Goal: Task Accomplishment & Management: Use online tool/utility

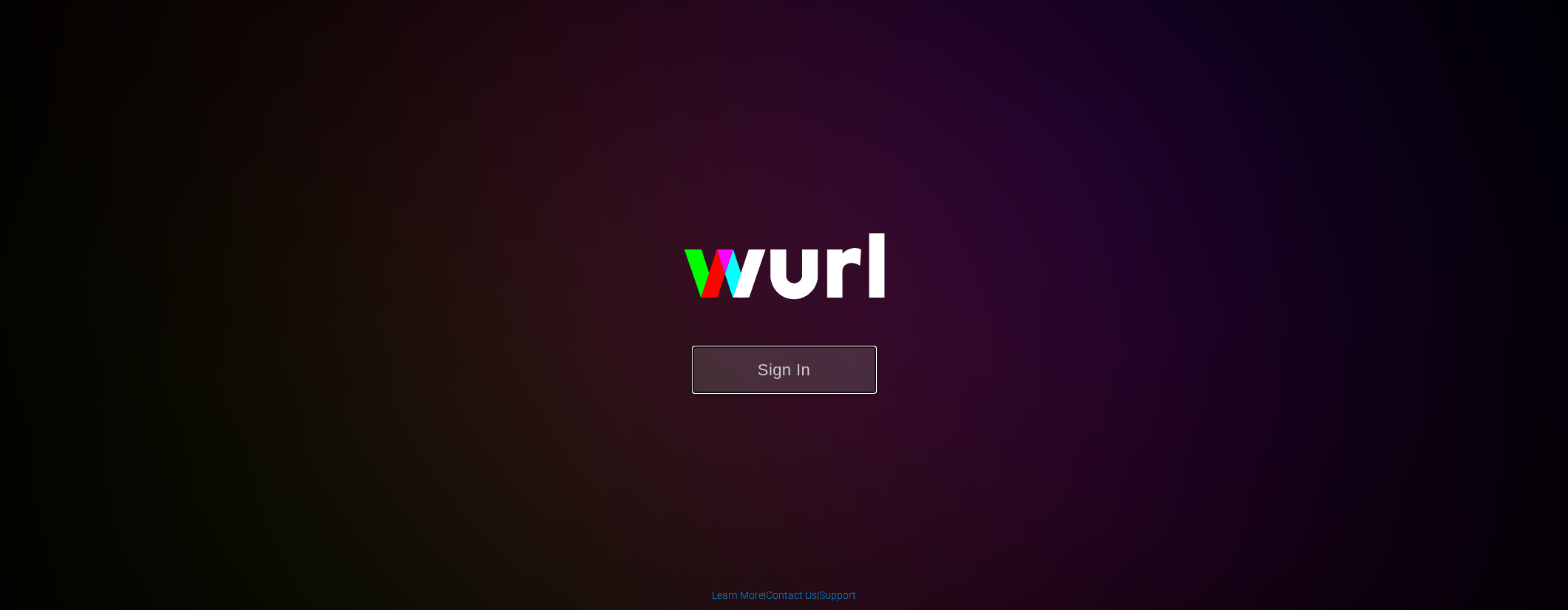
click at [818, 380] on button "Sign In" at bounding box center [784, 370] width 185 height 49
click at [823, 370] on button "Sign In" at bounding box center [784, 370] width 185 height 49
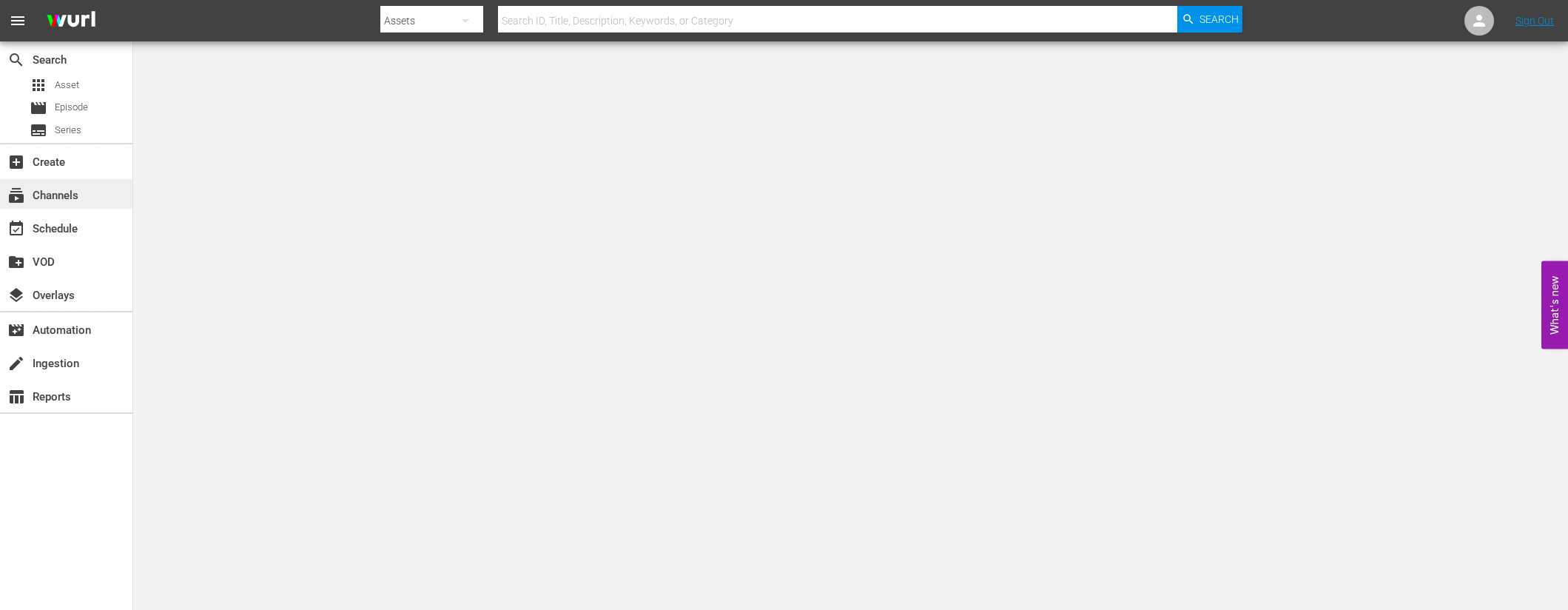
click at [78, 199] on div "subscriptions Channels" at bounding box center [42, 192] width 83 height 13
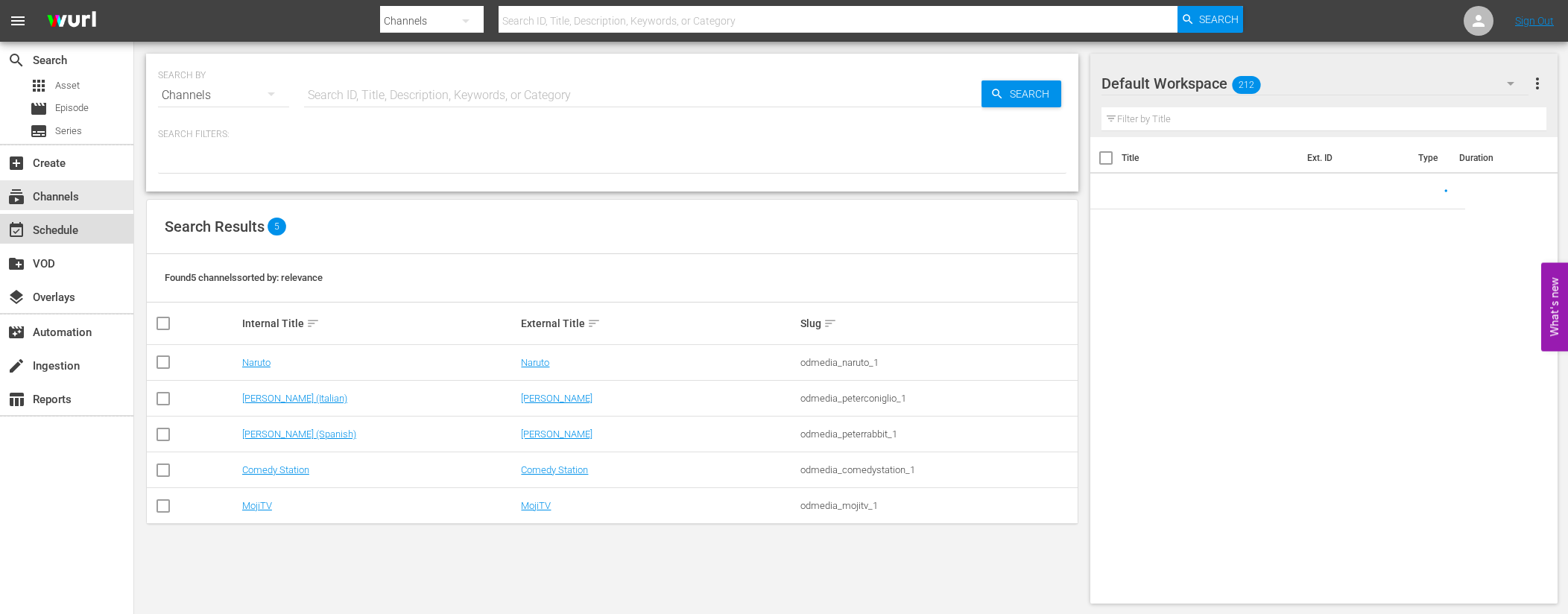
click at [100, 232] on div "event_available Schedule" at bounding box center [66, 229] width 133 height 30
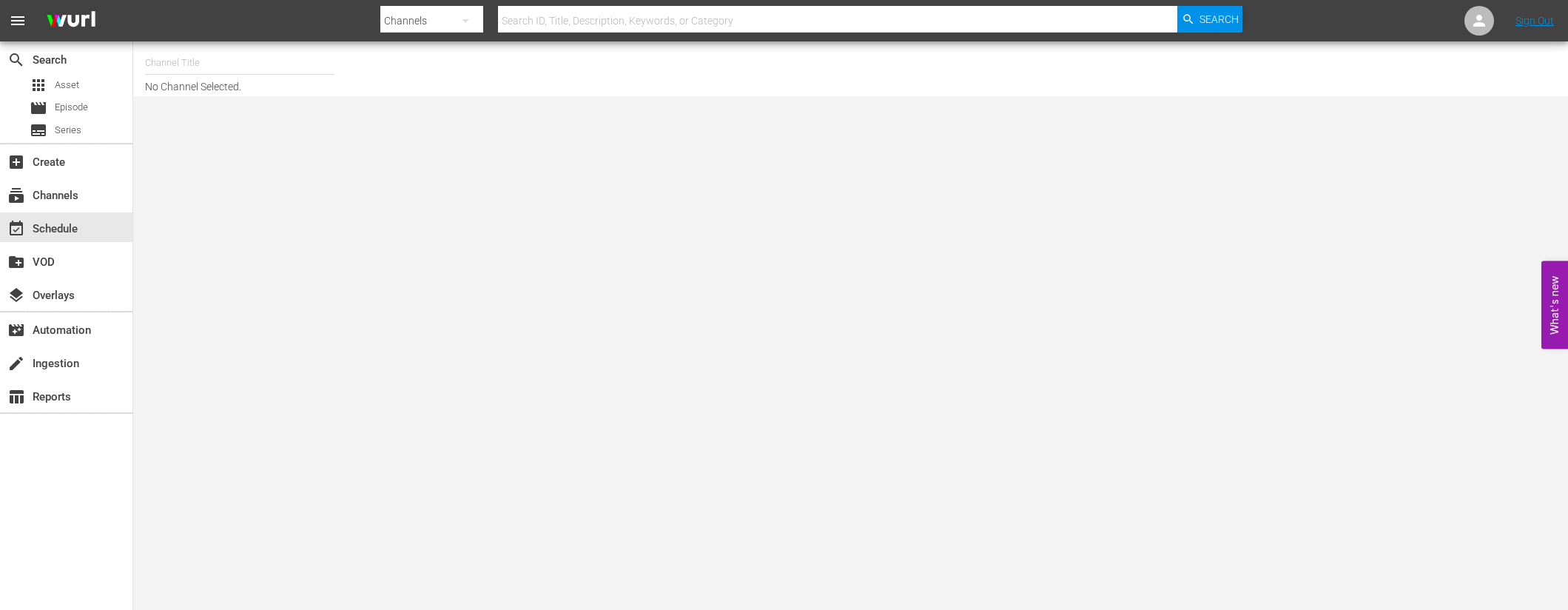
click at [212, 68] on input "text" at bounding box center [240, 62] width 190 height 36
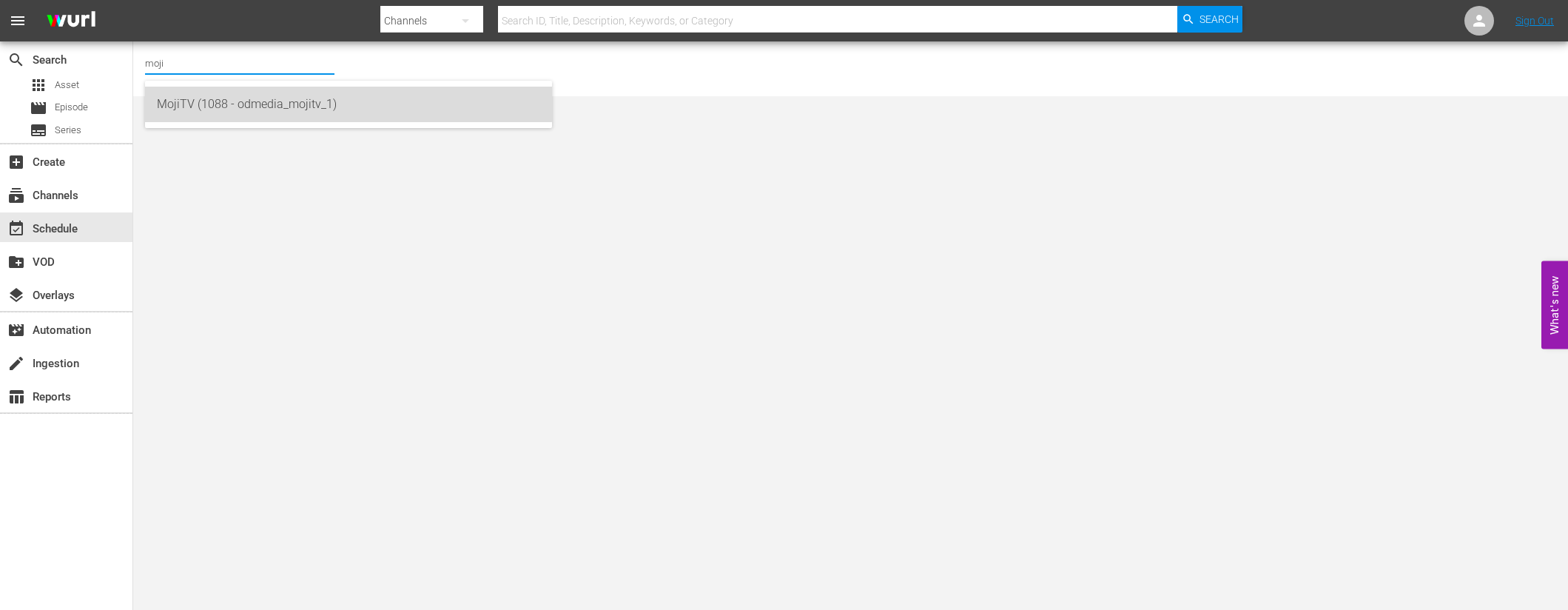
click at [237, 98] on div "MojiTV (1088 - odmedia_mojitv_1)" at bounding box center [348, 104] width 384 height 36
type input "MojiTV (1088 - odmedia_mojitv_1)"
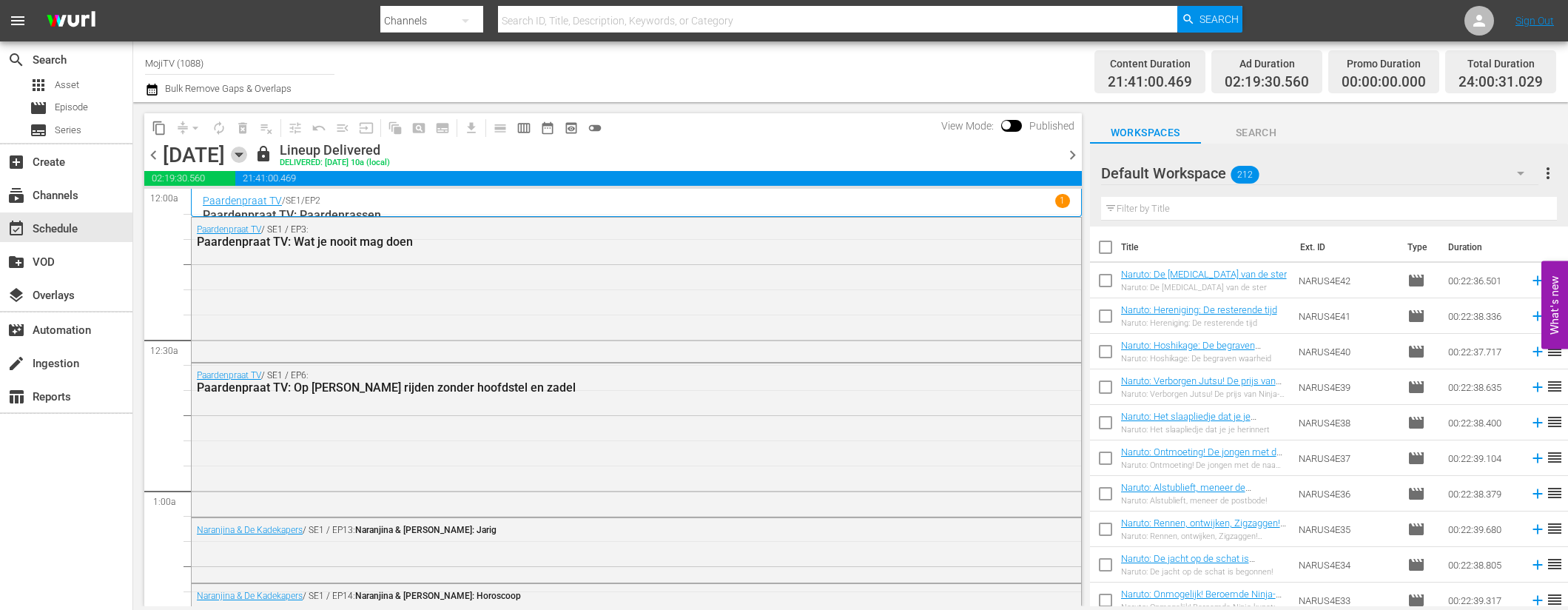
click at [247, 151] on icon "button" at bounding box center [239, 154] width 16 height 16
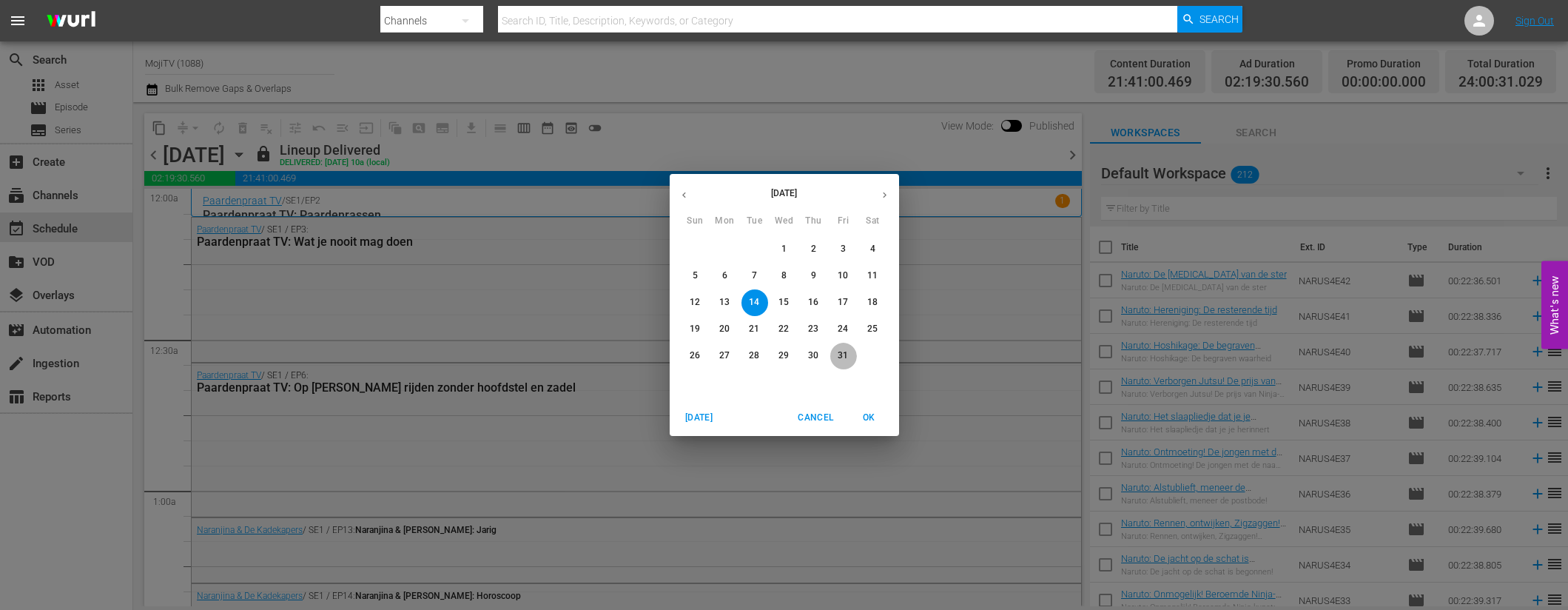
click at [849, 354] on span "31" at bounding box center [843, 355] width 27 height 13
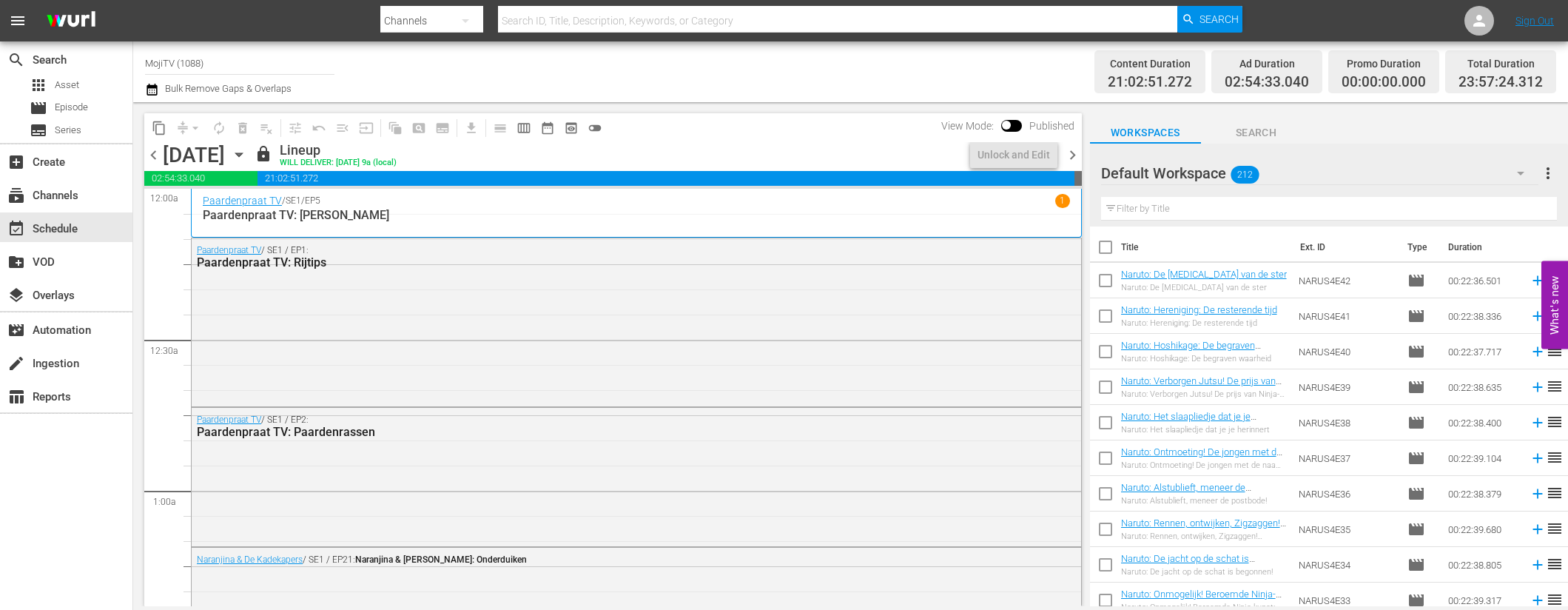
click at [1074, 150] on span "chevron_right" at bounding box center [1072, 154] width 18 height 18
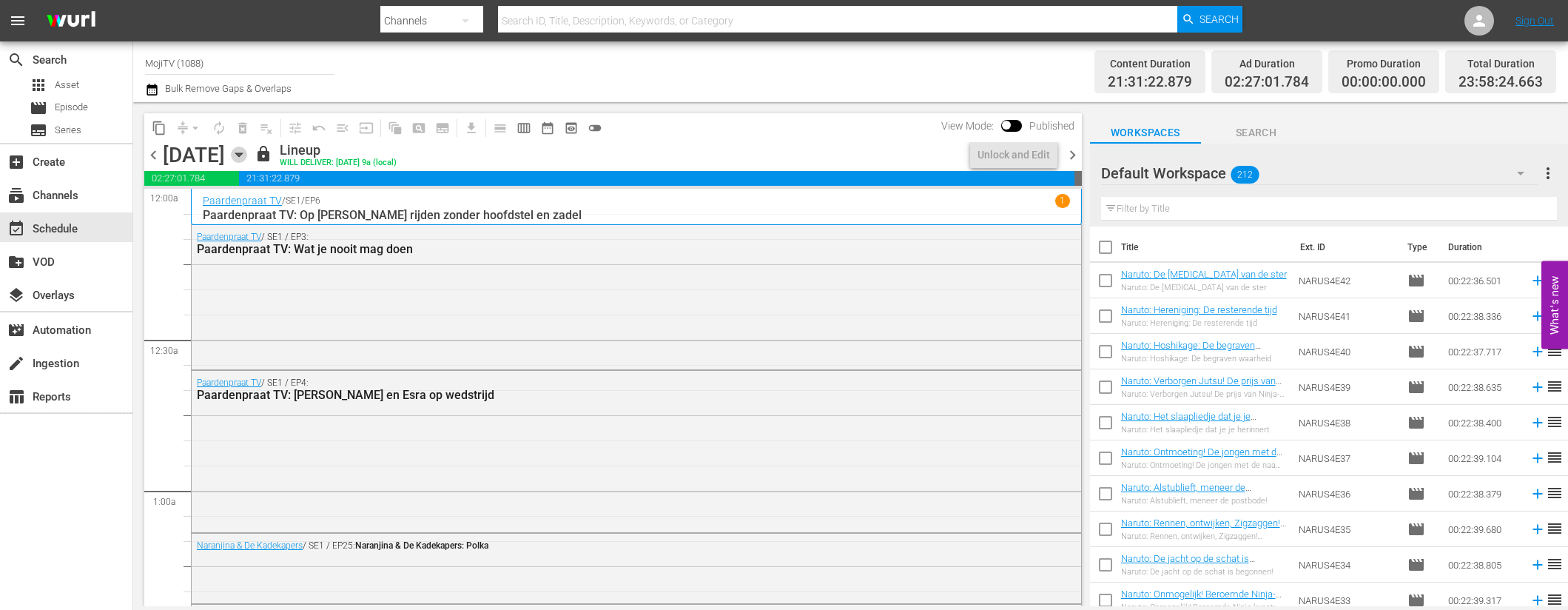
click at [247, 154] on icon "button" at bounding box center [239, 154] width 16 height 16
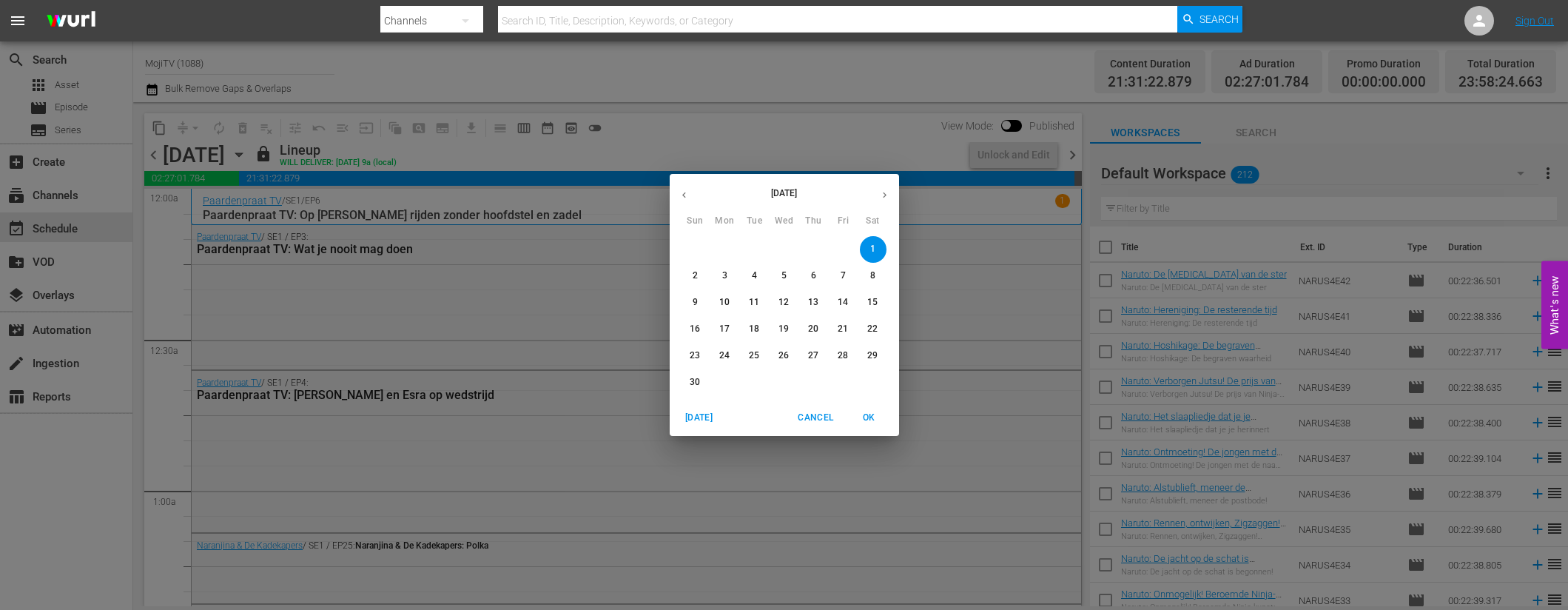
drag, startPoint x: 695, startPoint y: 375, endPoint x: 770, endPoint y: 385, distance: 75.7
click at [695, 375] on button "30" at bounding box center [695, 383] width 27 height 27
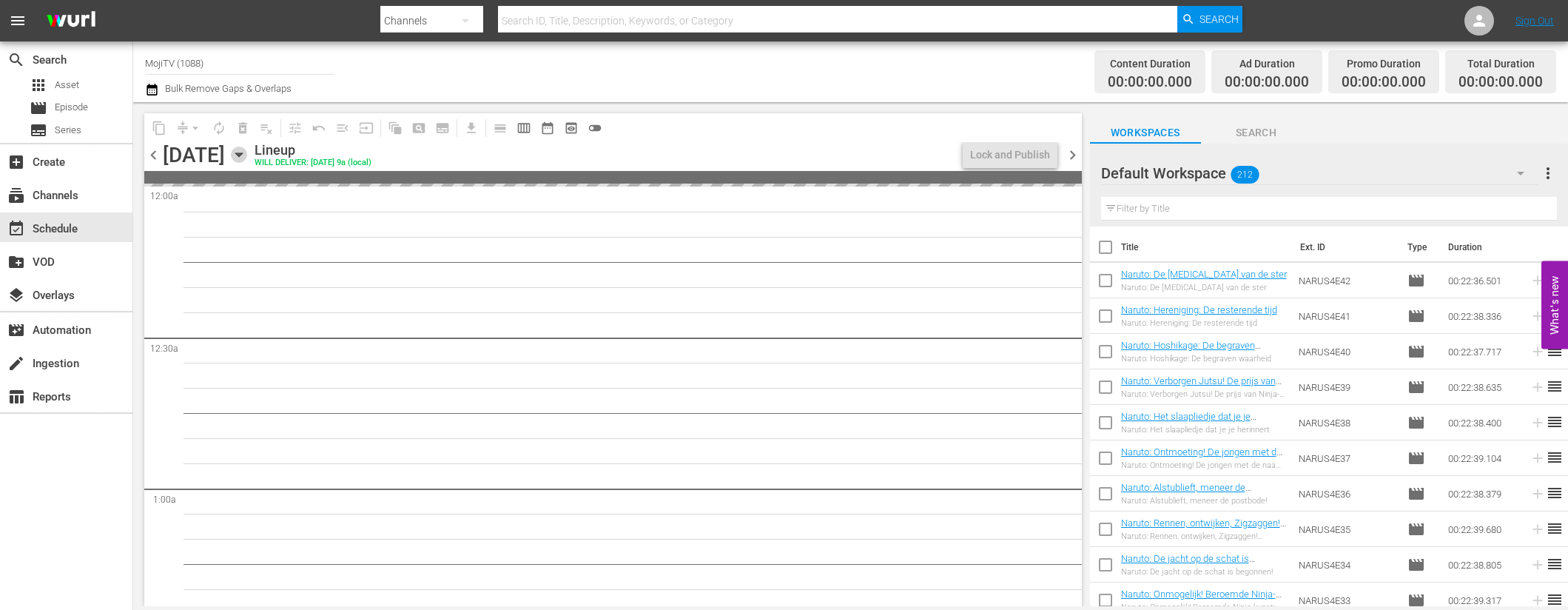
click at [242, 153] on icon "button" at bounding box center [239, 155] width 7 height 3
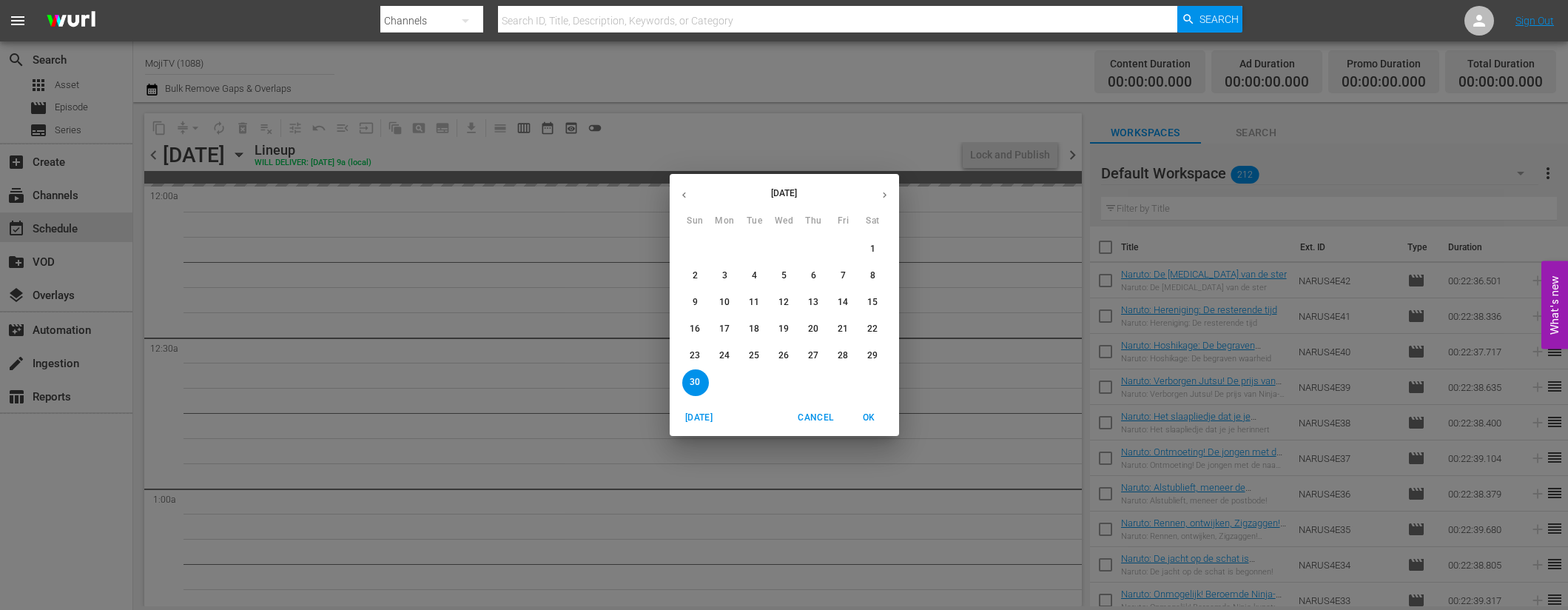
click at [713, 278] on span "3" at bounding box center [725, 276] width 27 height 13
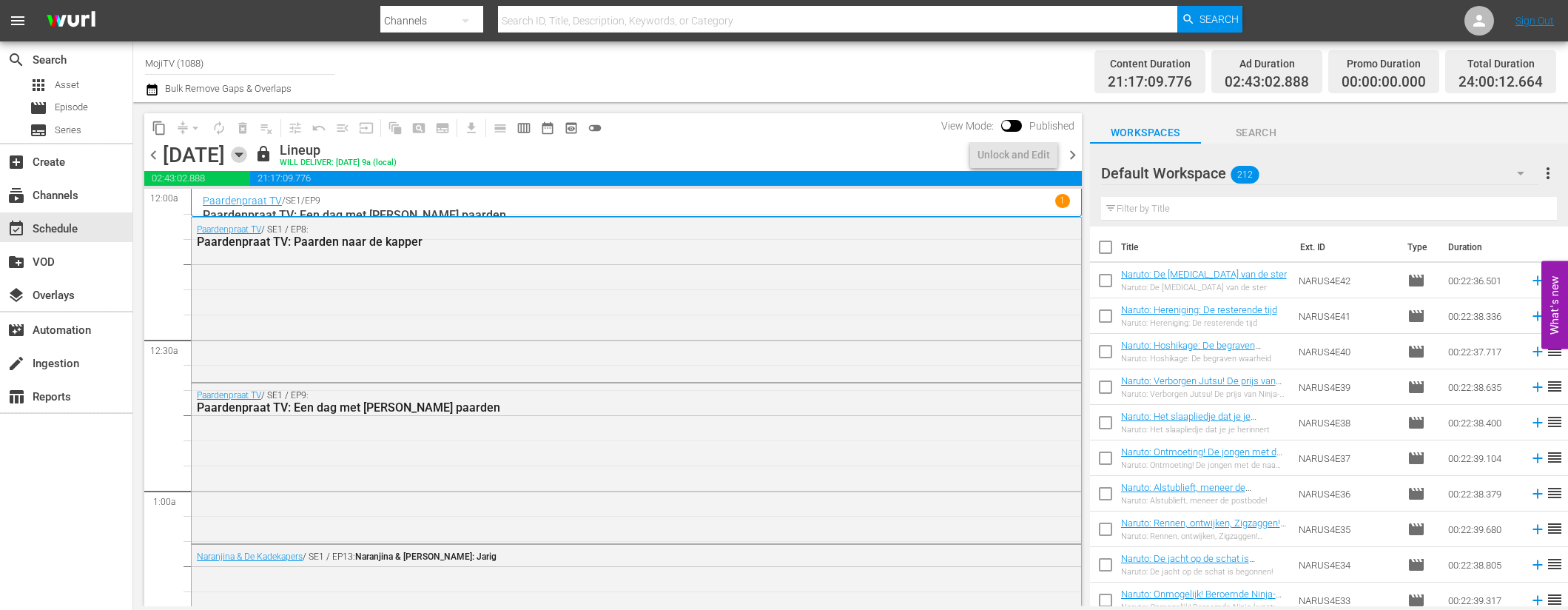
click at [247, 153] on icon "button" at bounding box center [239, 154] width 16 height 16
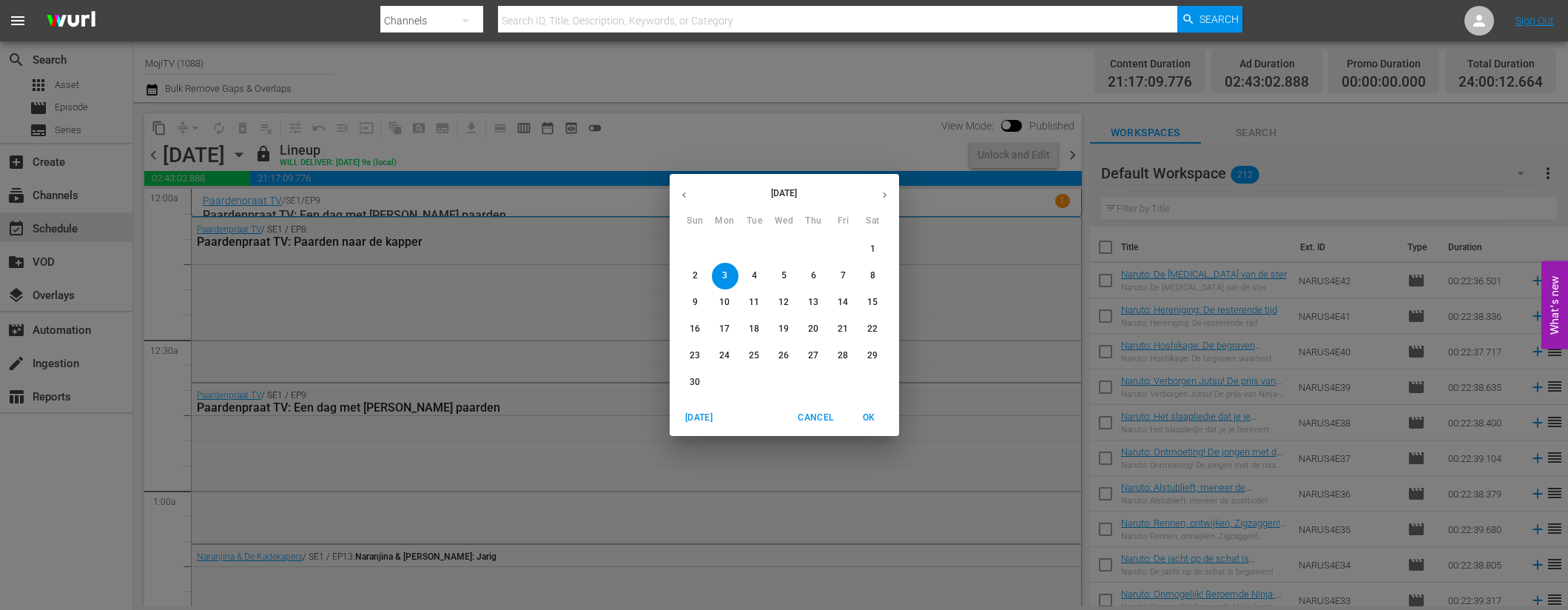
click at [766, 330] on span "18" at bounding box center [754, 329] width 27 height 13
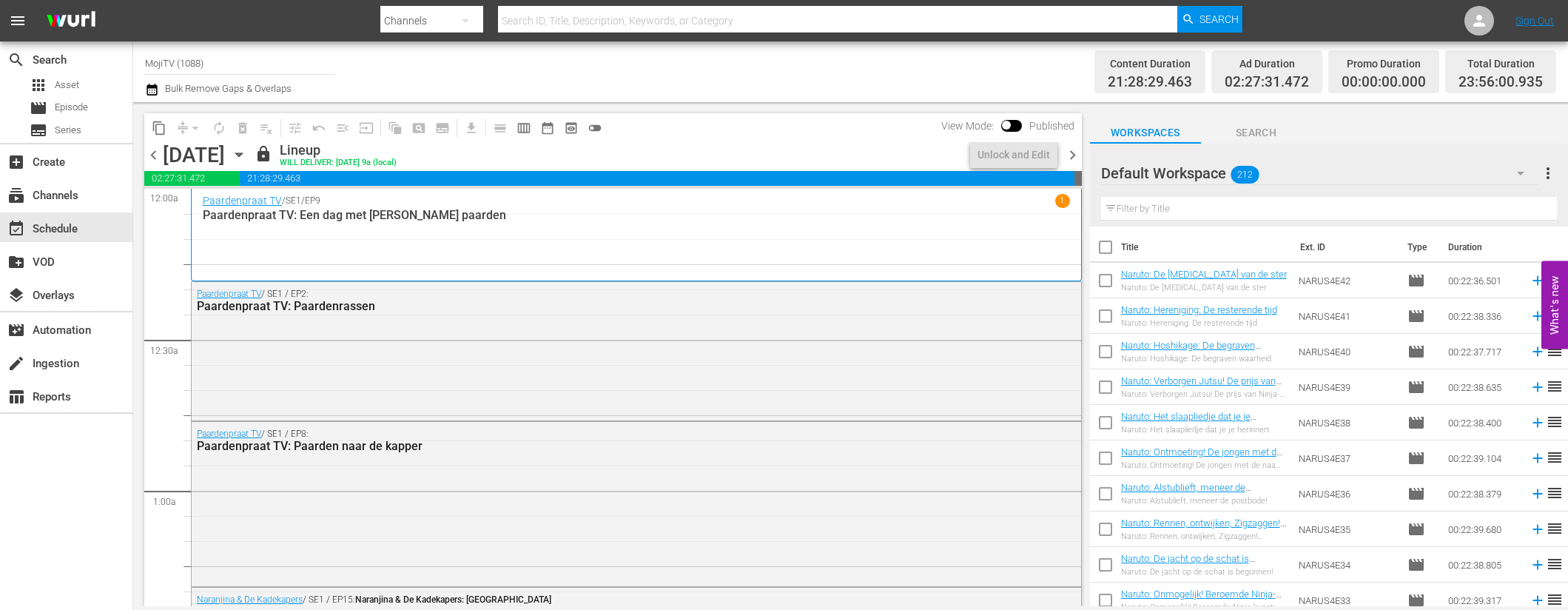
click at [247, 156] on icon "button" at bounding box center [239, 154] width 16 height 16
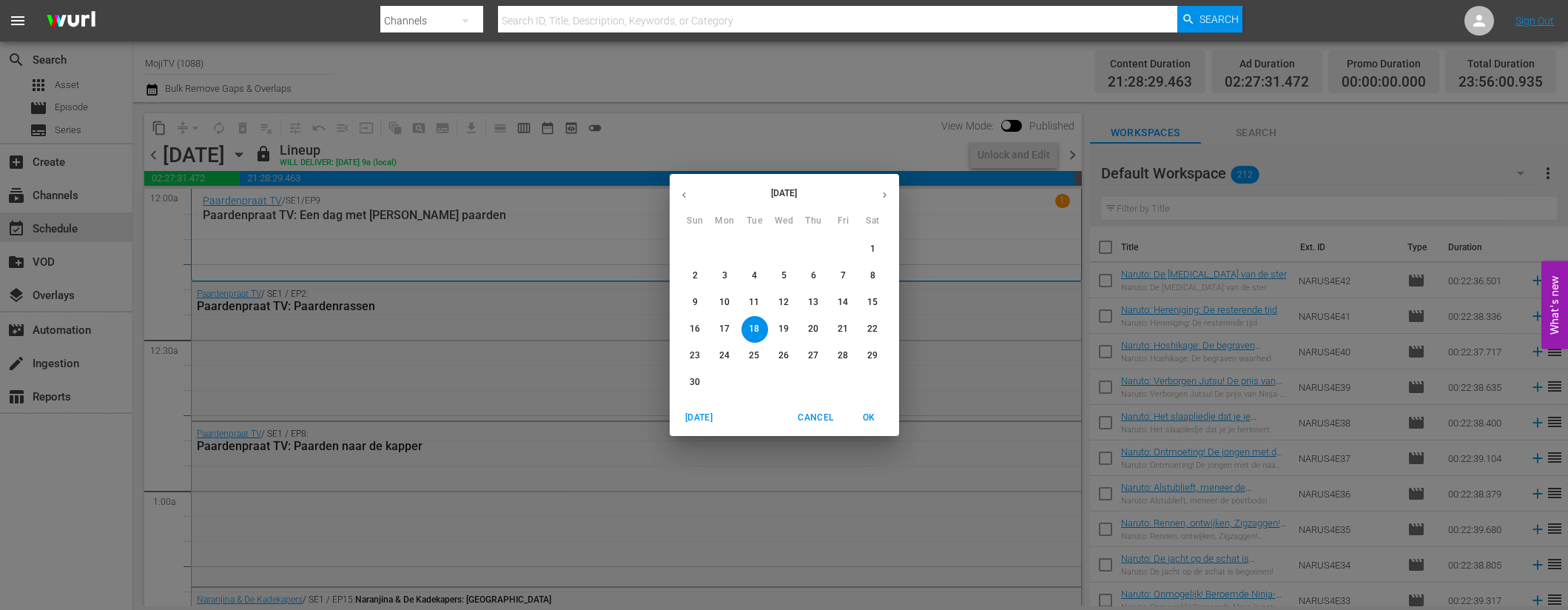
click at [788, 354] on p "26" at bounding box center [784, 355] width 10 height 13
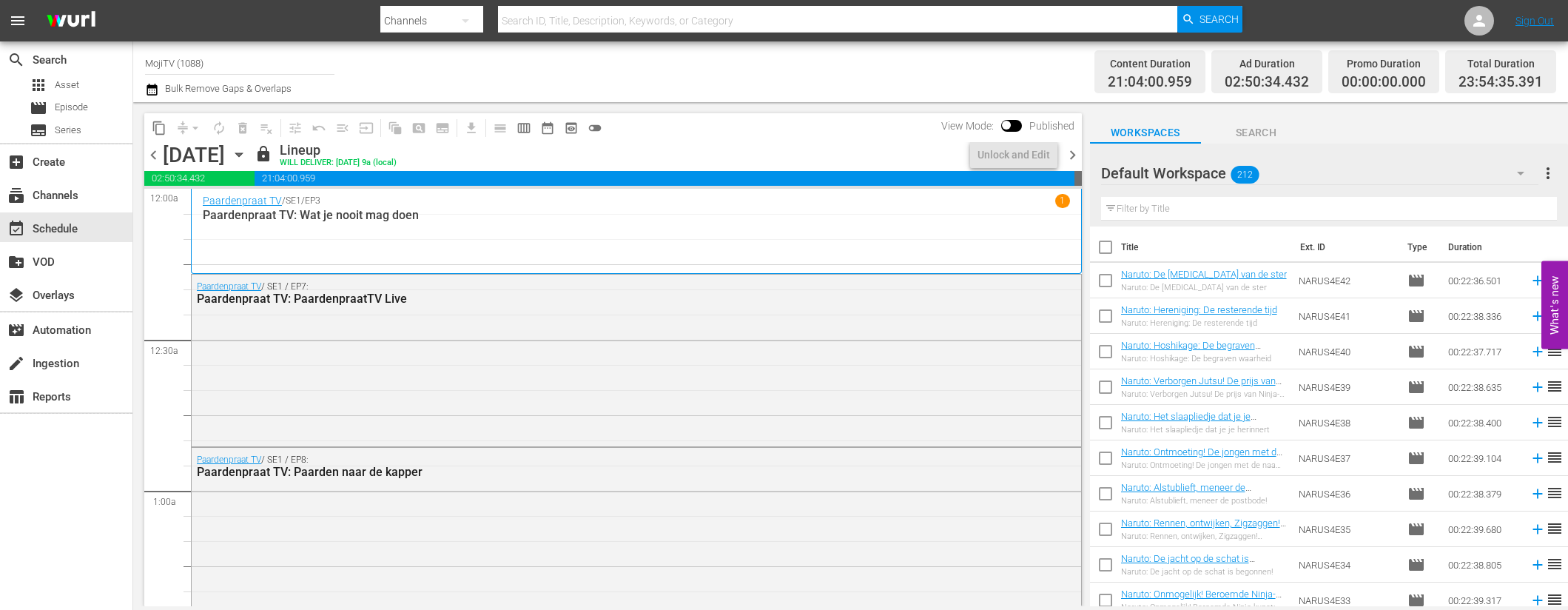
click at [247, 150] on icon "button" at bounding box center [239, 154] width 16 height 16
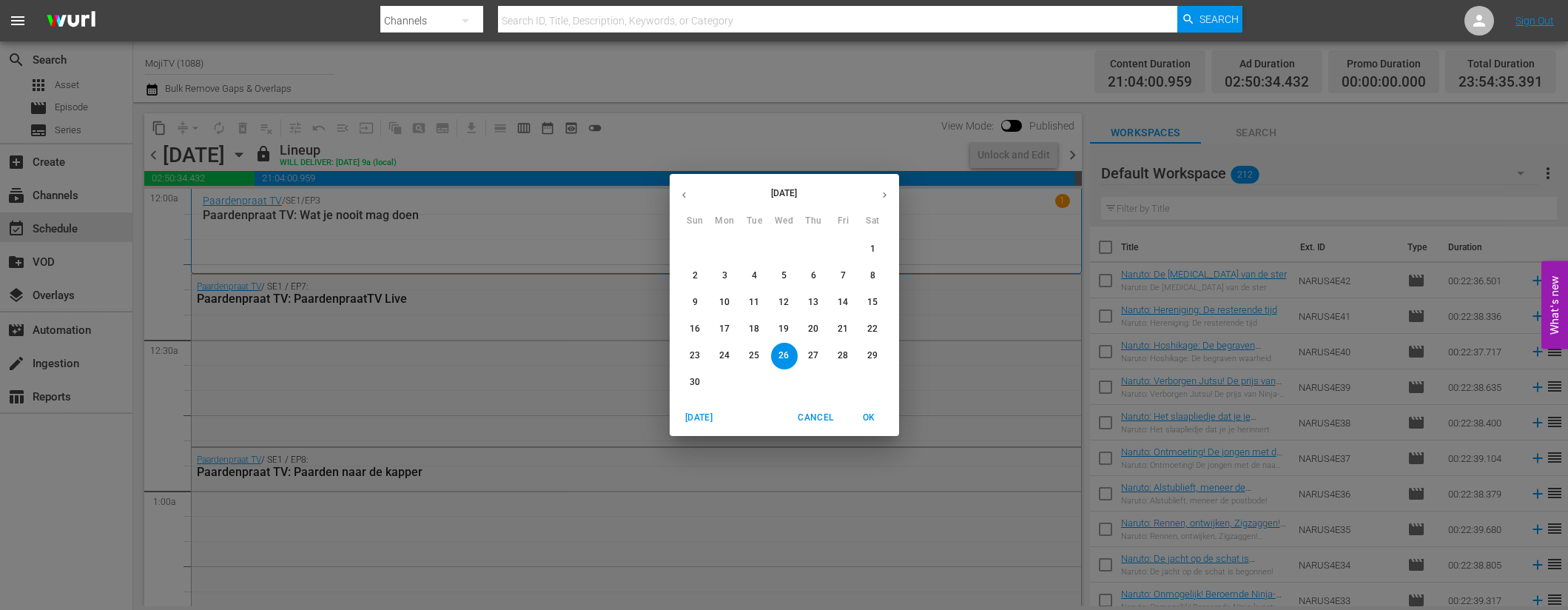
click at [868, 354] on p "29" at bounding box center [873, 355] width 10 height 13
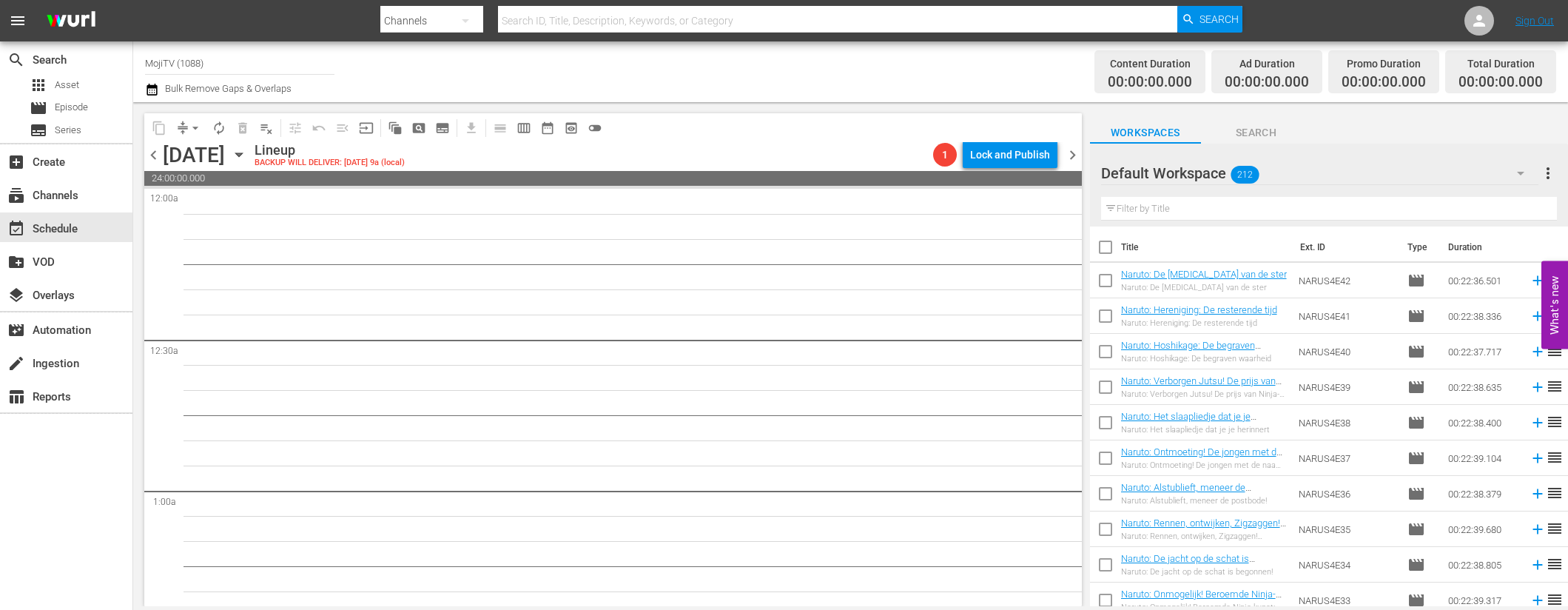
drag, startPoint x: 156, startPoint y: 156, endPoint x: 165, endPoint y: 161, distance: 10.3
click at [156, 156] on span "chevron_left" at bounding box center [153, 154] width 18 height 18
click at [152, 155] on span "chevron_left" at bounding box center [153, 154] width 18 height 18
click at [153, 156] on span "chevron_left" at bounding box center [153, 154] width 18 height 18
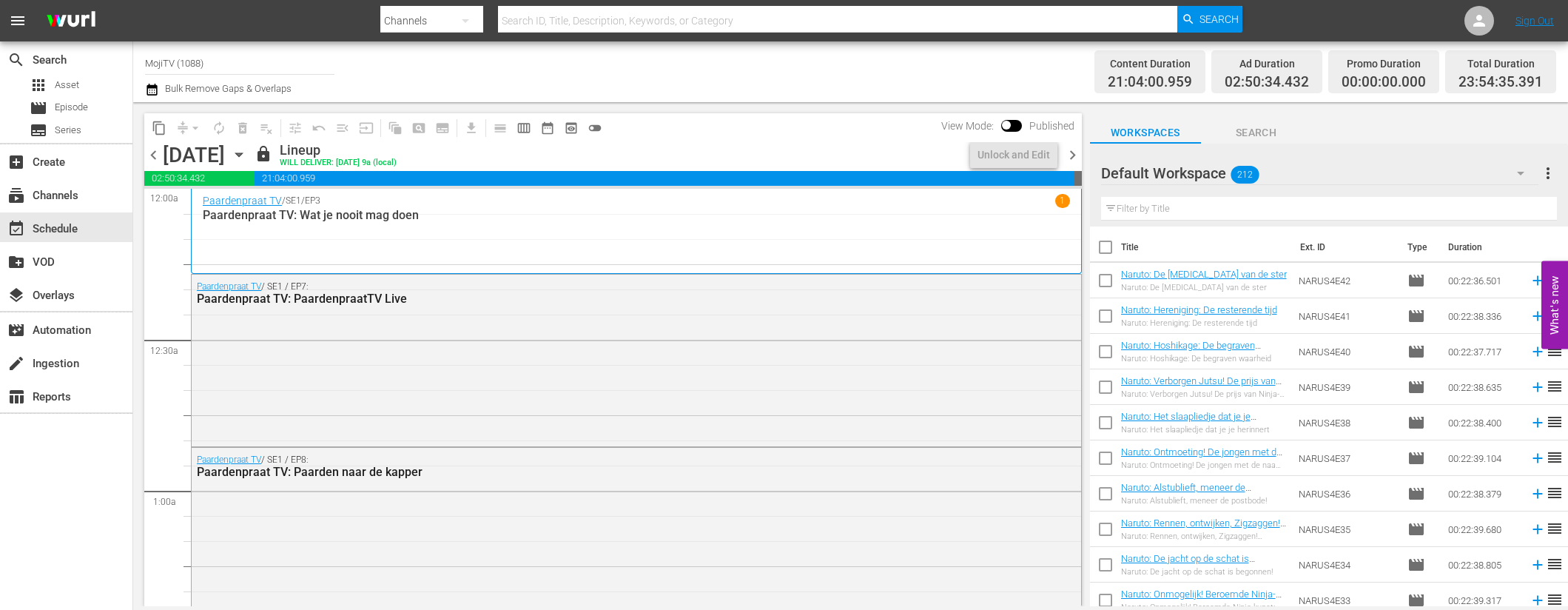
click at [1077, 152] on span "chevron_right" at bounding box center [1072, 154] width 18 height 18
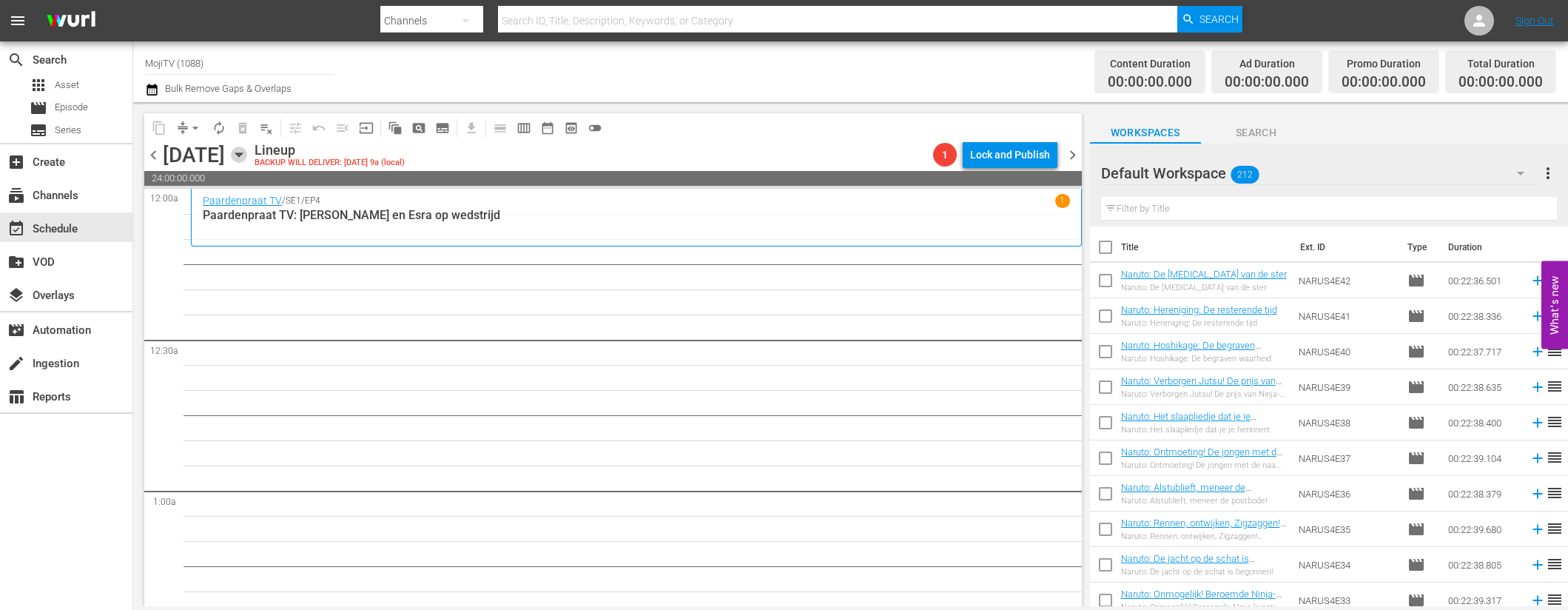
click at [247, 153] on icon "button" at bounding box center [239, 154] width 16 height 16
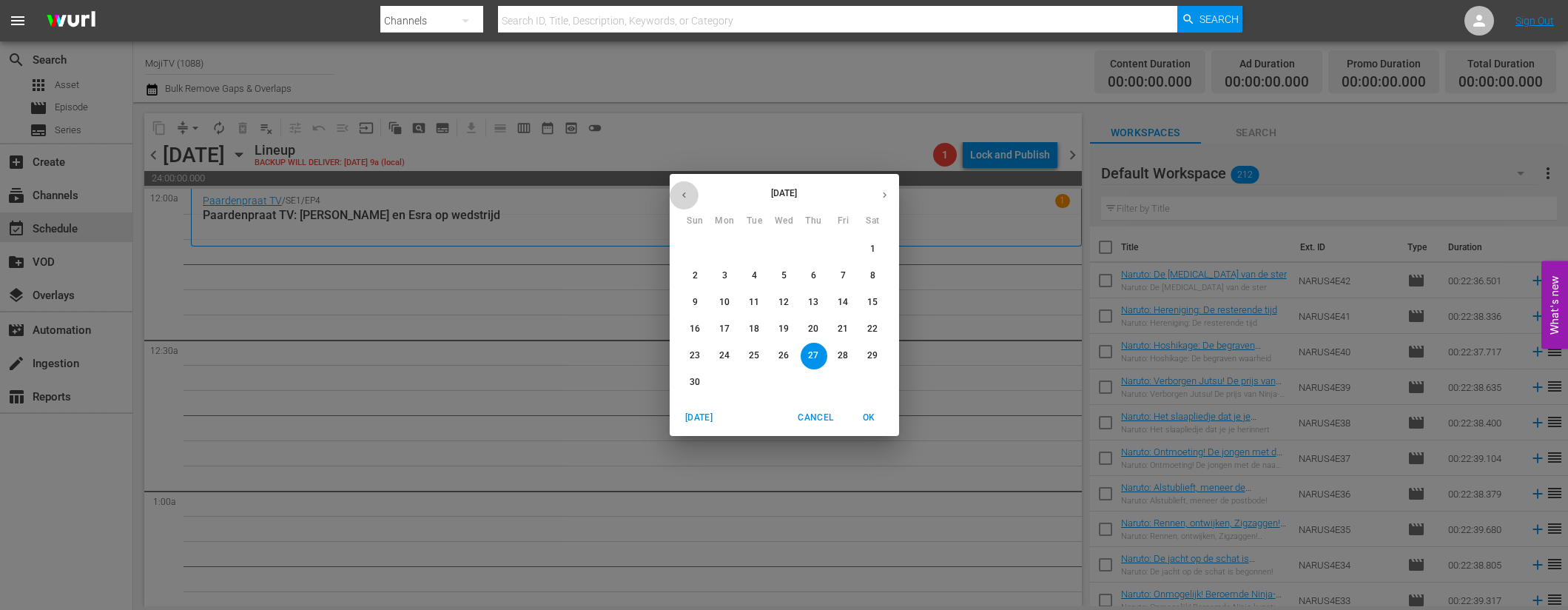
click at [690, 191] on button "button" at bounding box center [684, 195] width 29 height 29
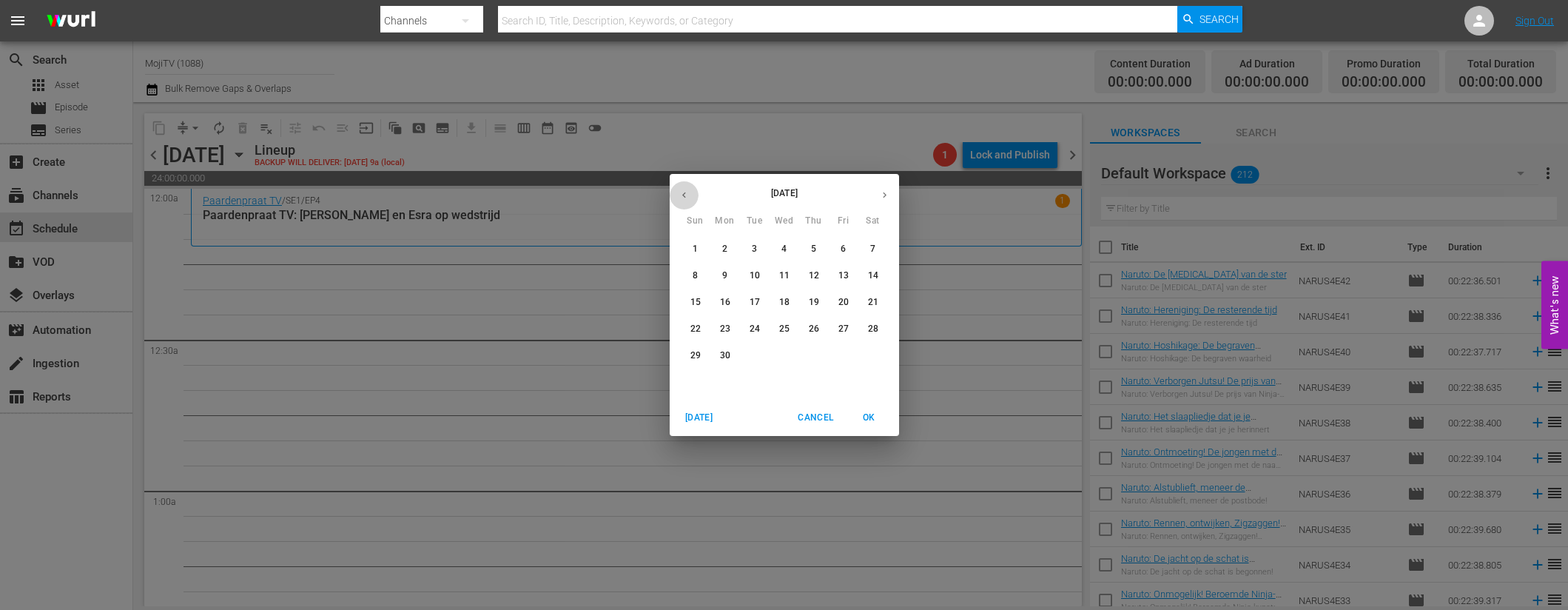
click at [690, 191] on button "button" at bounding box center [684, 195] width 29 height 29
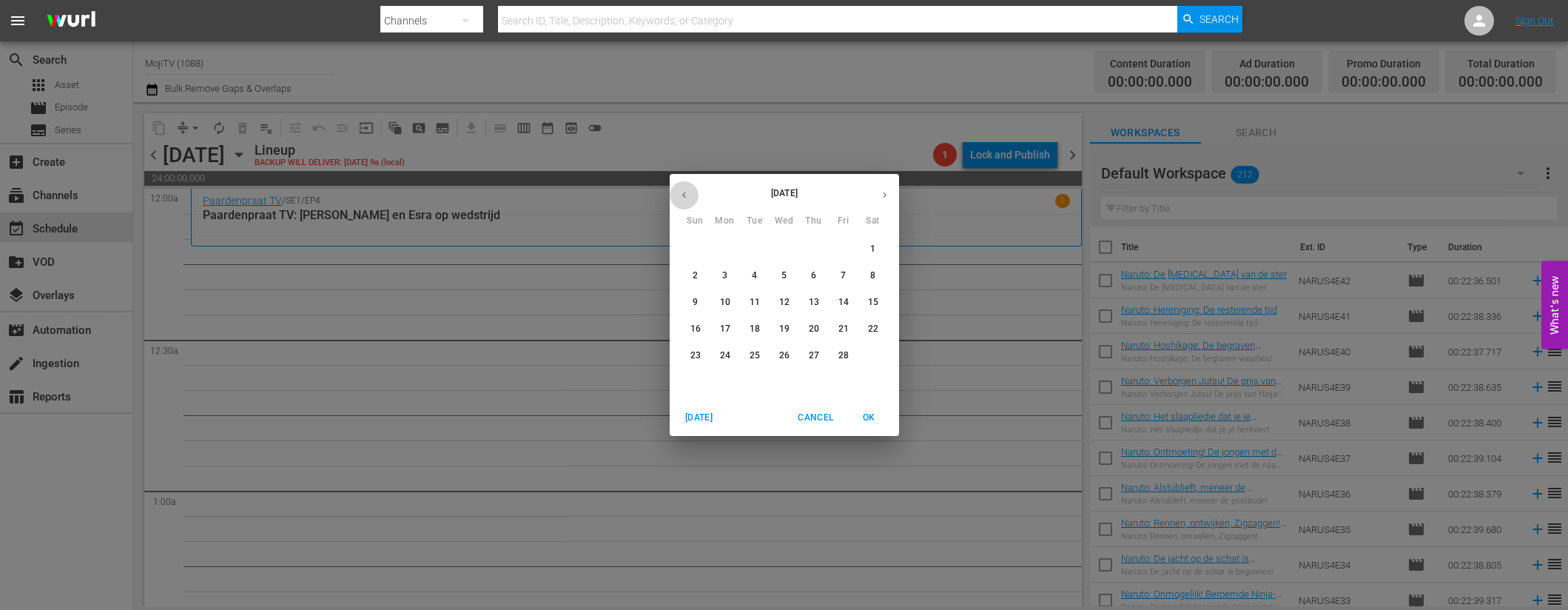
click at [690, 191] on button "button" at bounding box center [684, 195] width 29 height 29
click at [782, 355] on p "27" at bounding box center [784, 355] width 10 height 13
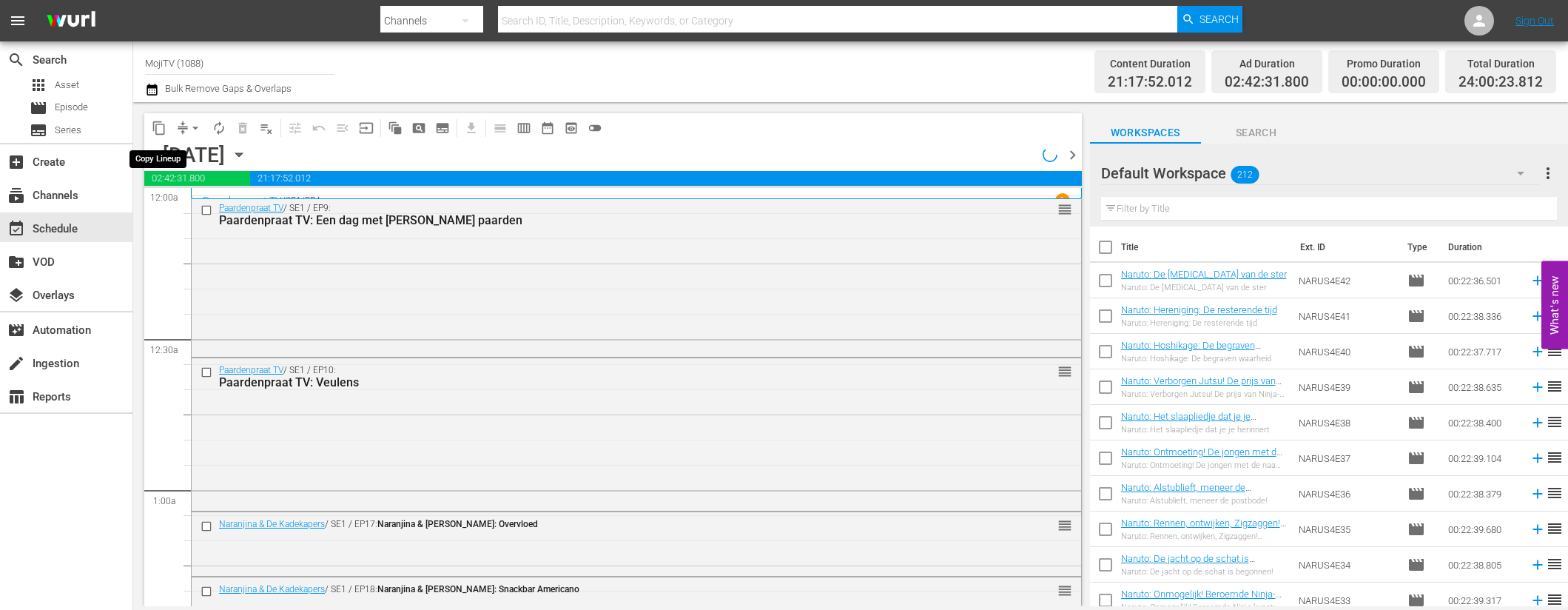
click at [163, 130] on span "content_copy" at bounding box center [158, 127] width 15 height 15
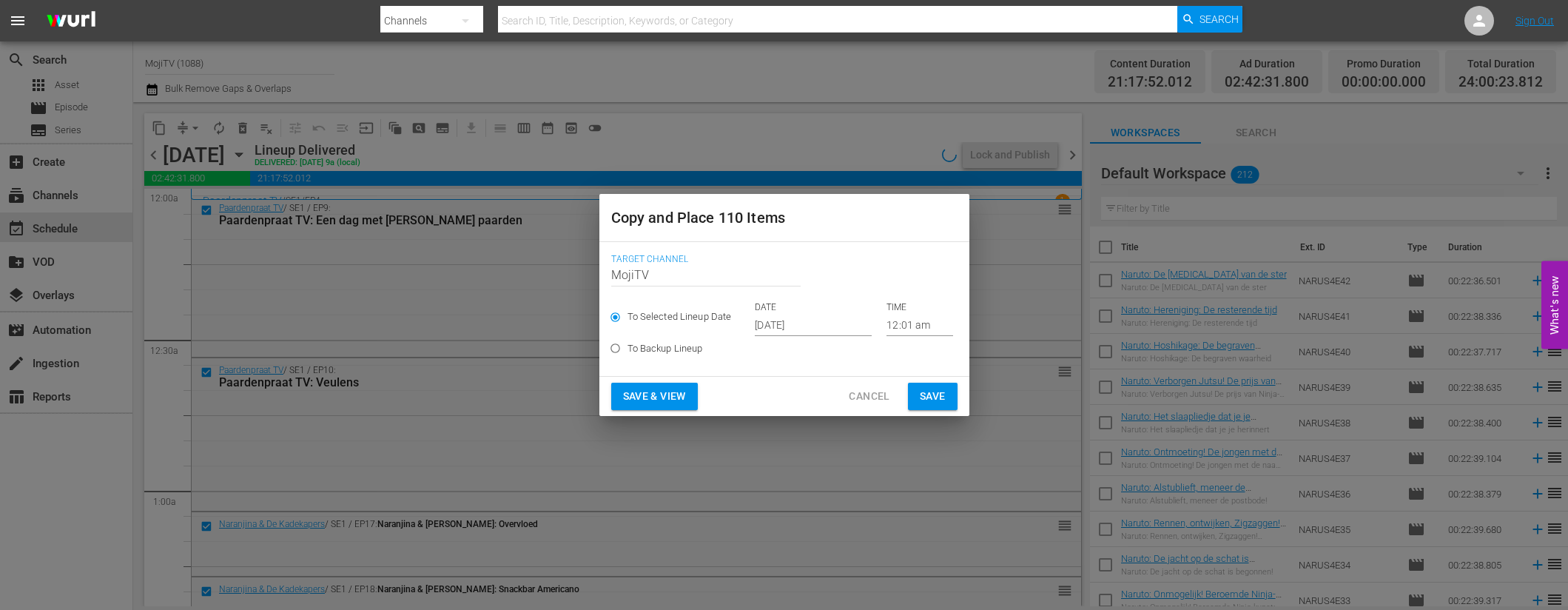
click at [838, 324] on input "[DATE]" at bounding box center [813, 325] width 117 height 23
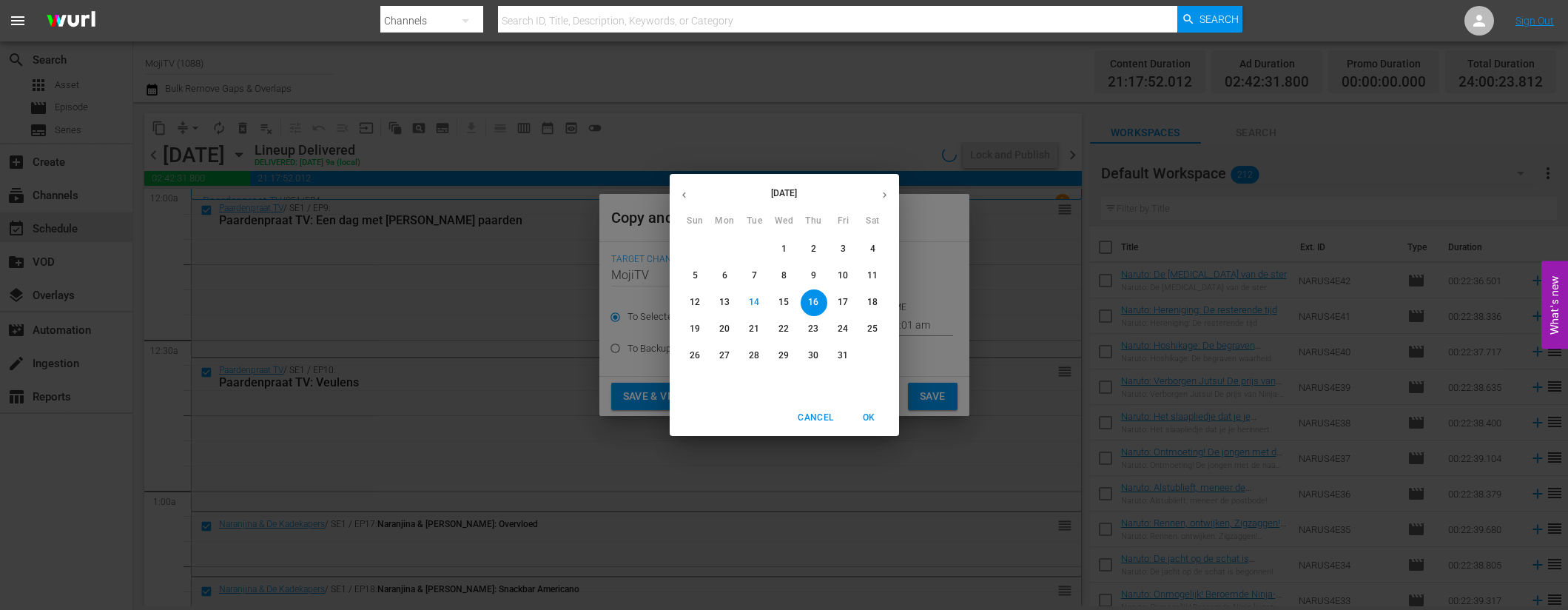
drag, startPoint x: 889, startPoint y: 196, endPoint x: 868, endPoint y: 265, distance: 72.1
click at [889, 196] on icon "button" at bounding box center [884, 195] width 11 height 11
click at [812, 353] on p "27" at bounding box center [813, 355] width 10 height 13
type input "Nov 27th 2025"
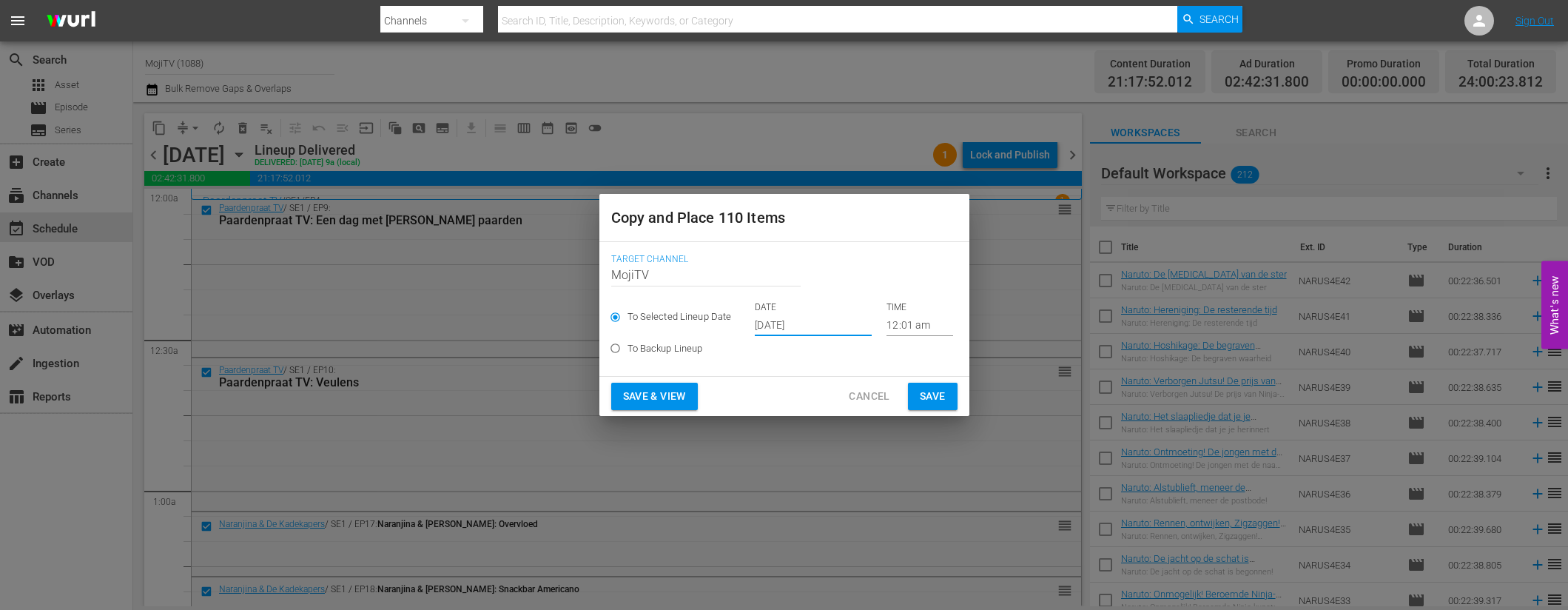
click at [668, 400] on span "Save & View" at bounding box center [655, 396] width 63 height 18
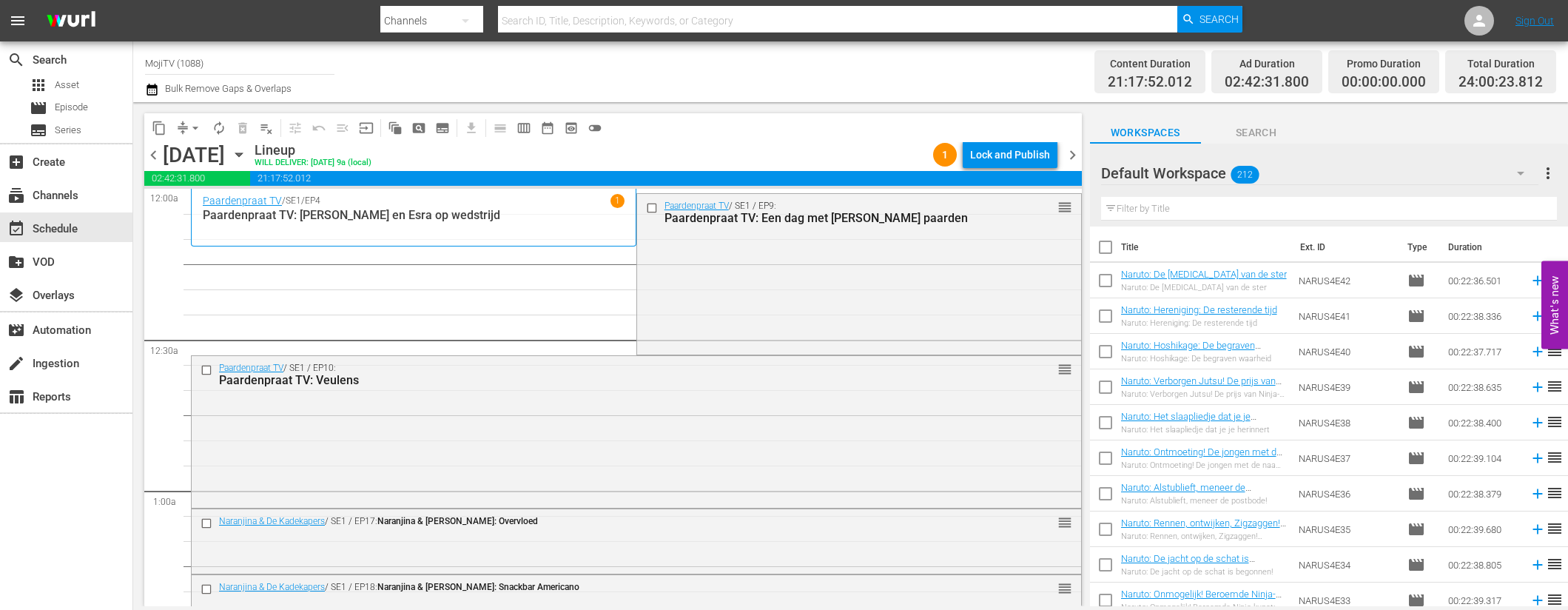
click at [189, 125] on span "arrow_drop_down" at bounding box center [195, 127] width 15 height 15
click at [232, 208] on li "Align to End of Previous Day" at bounding box center [197, 207] width 156 height 24
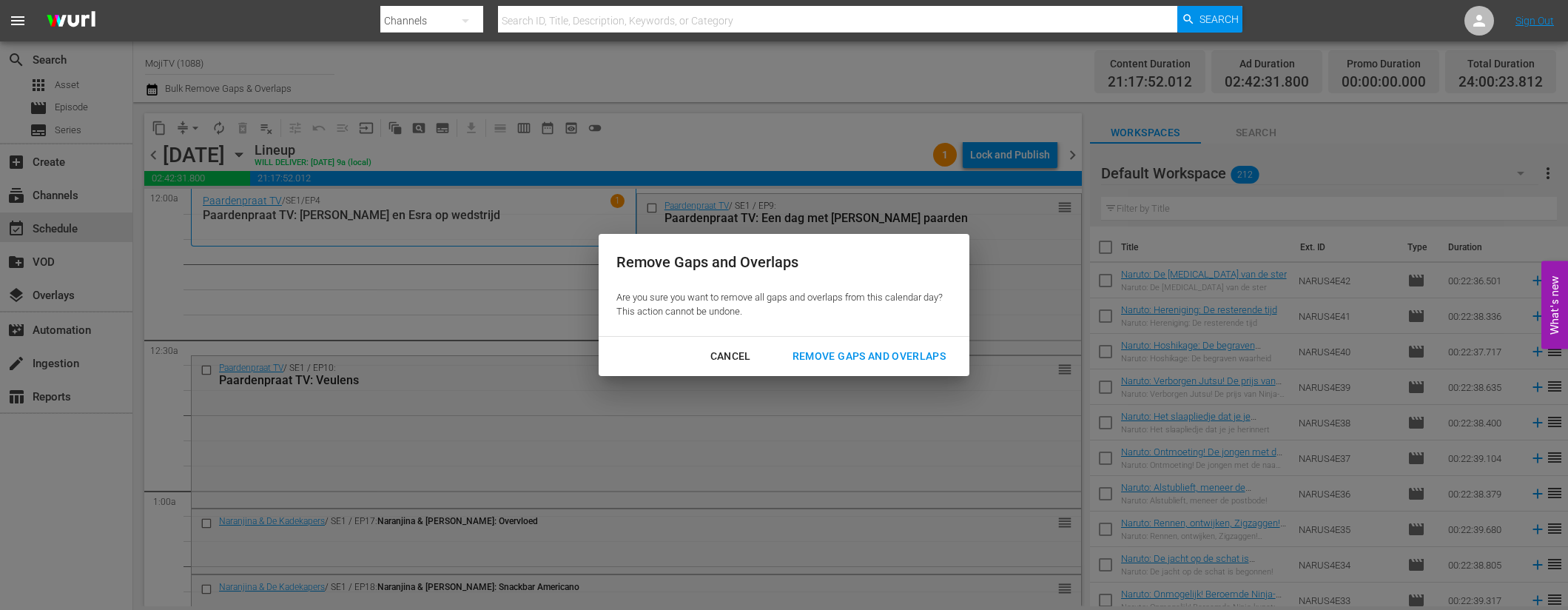
click at [829, 360] on div "Remove Gaps and Overlaps" at bounding box center [869, 356] width 177 height 18
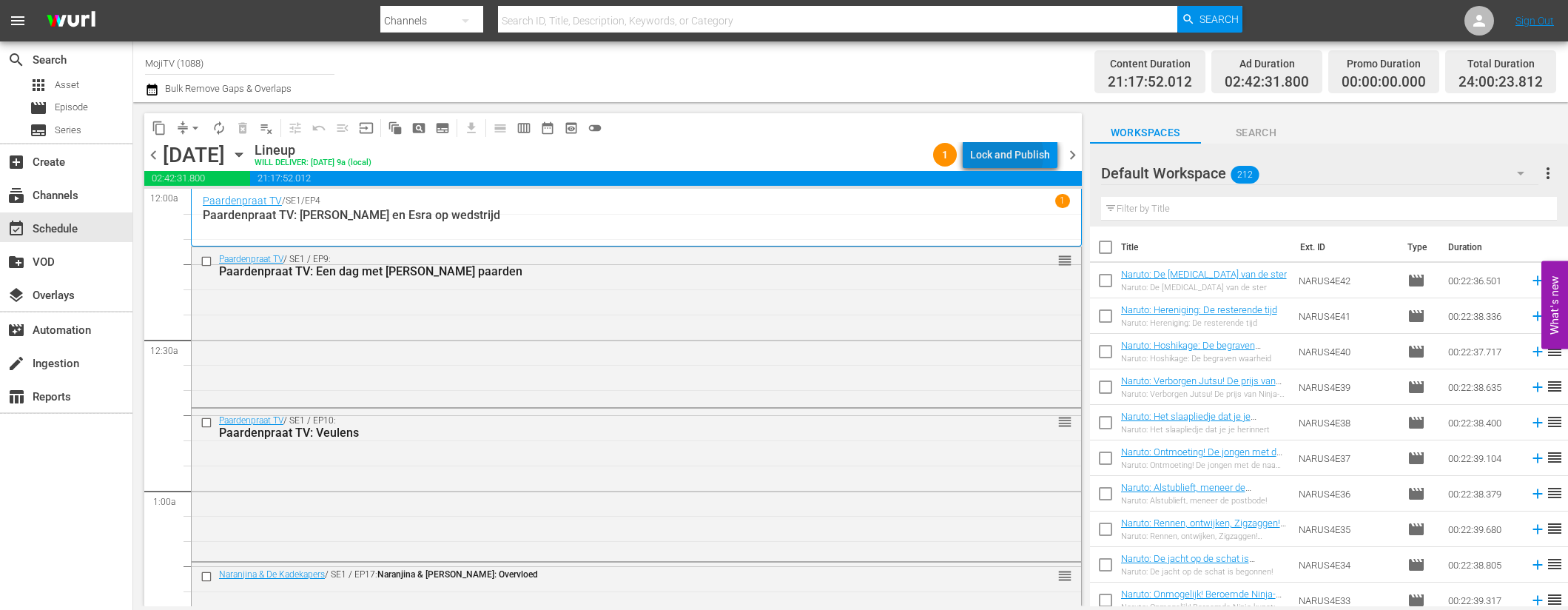
click at [1003, 155] on div "Lock and Publish" at bounding box center [1010, 154] width 80 height 27
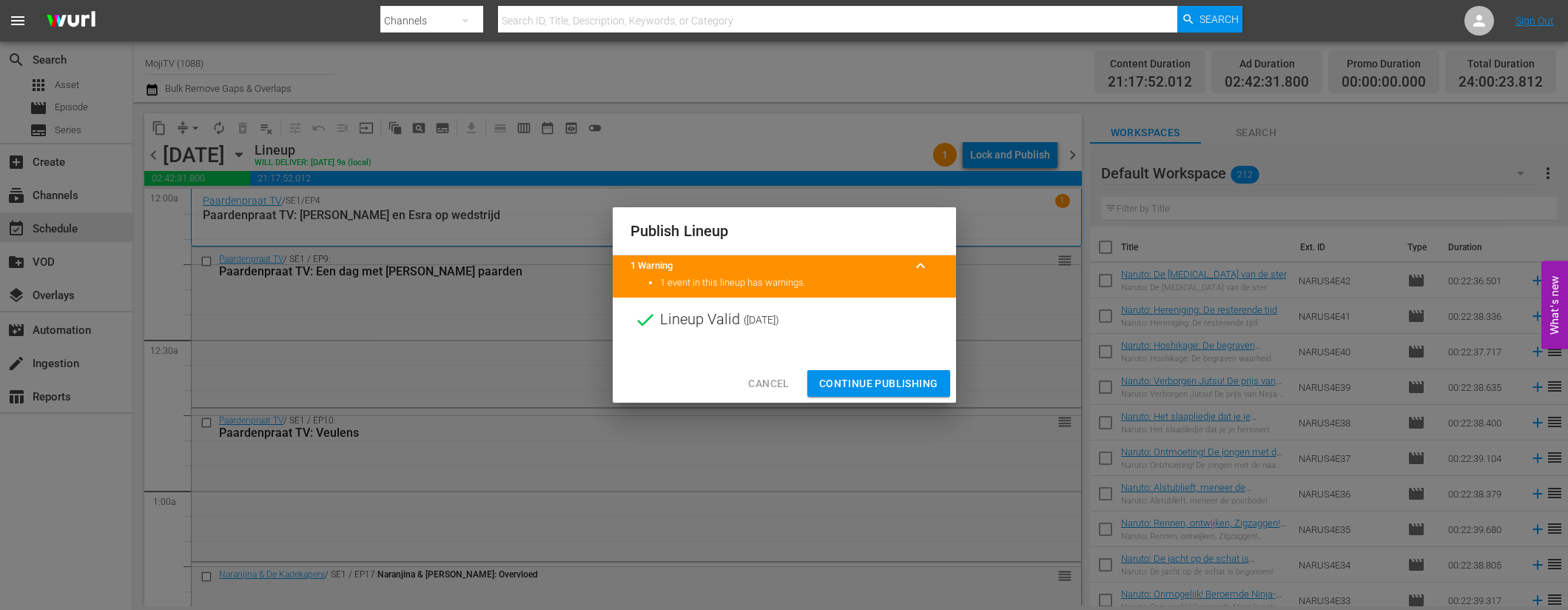
click at [864, 380] on span "Continue Publishing" at bounding box center [879, 384] width 119 height 18
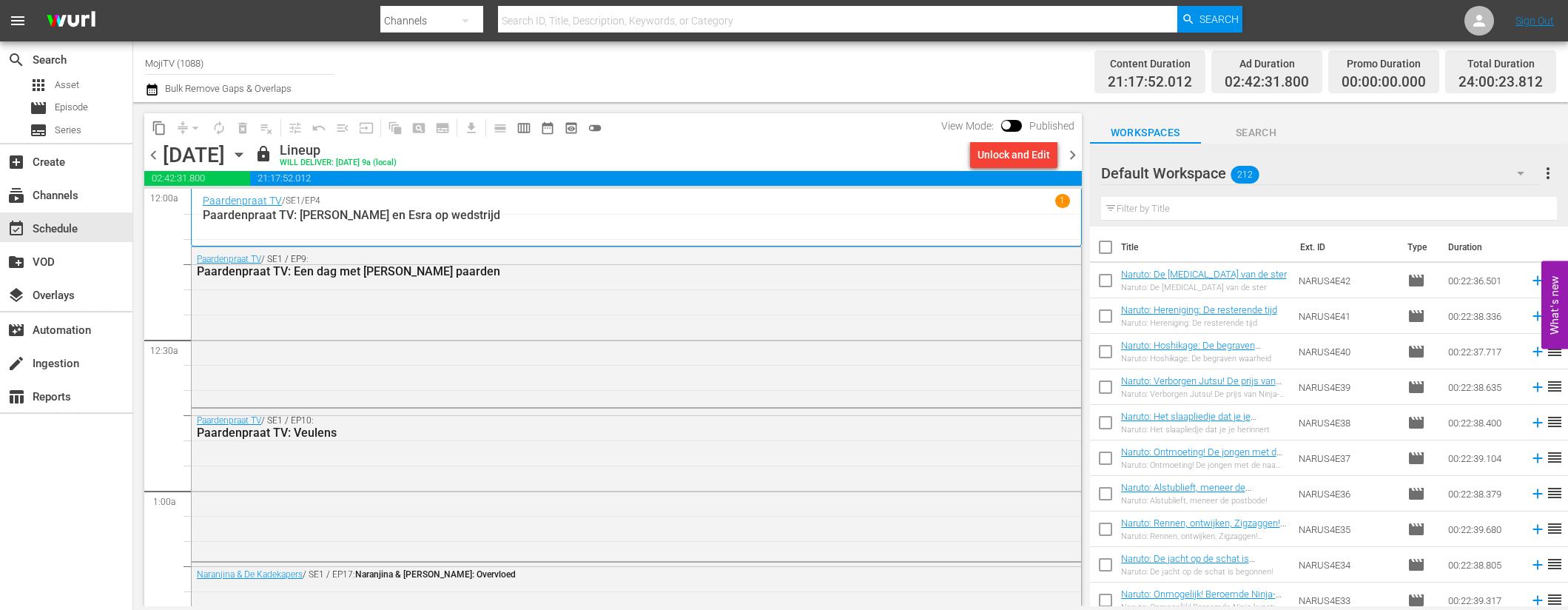
click at [1076, 152] on span "chevron_right" at bounding box center [1072, 154] width 18 height 18
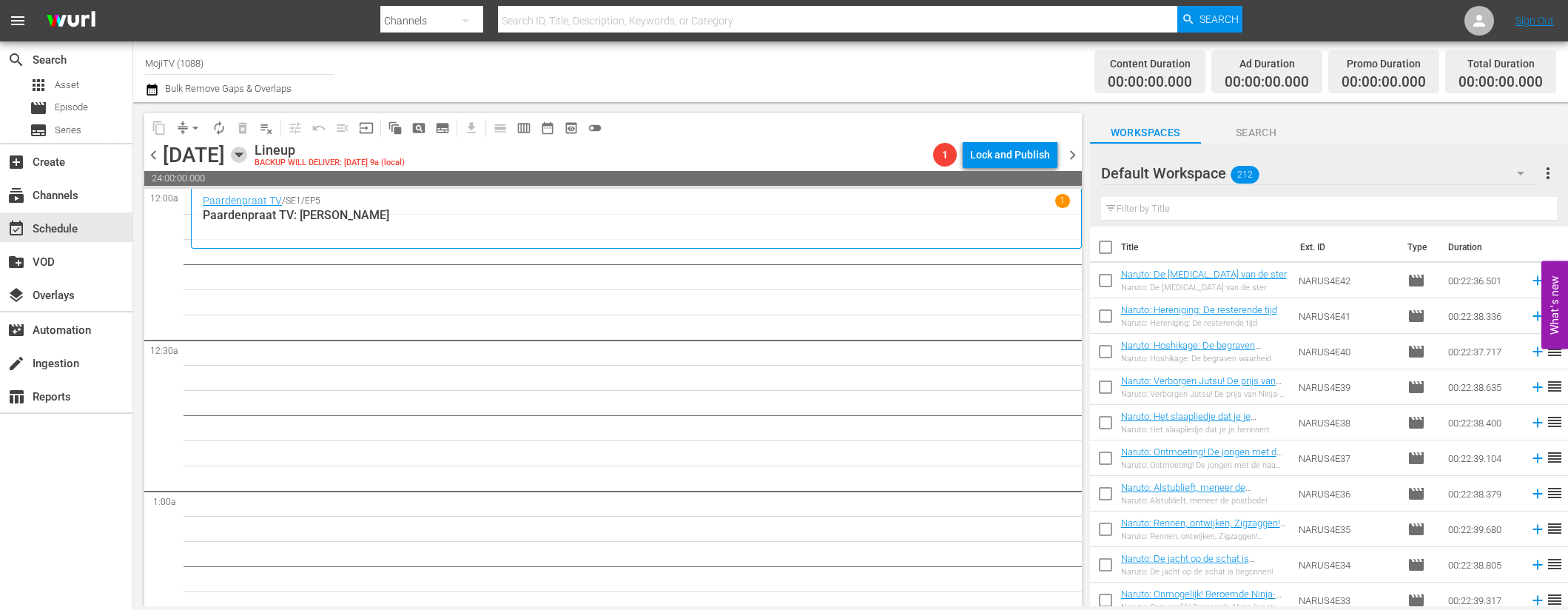
click at [242, 154] on icon "button" at bounding box center [239, 155] width 7 height 3
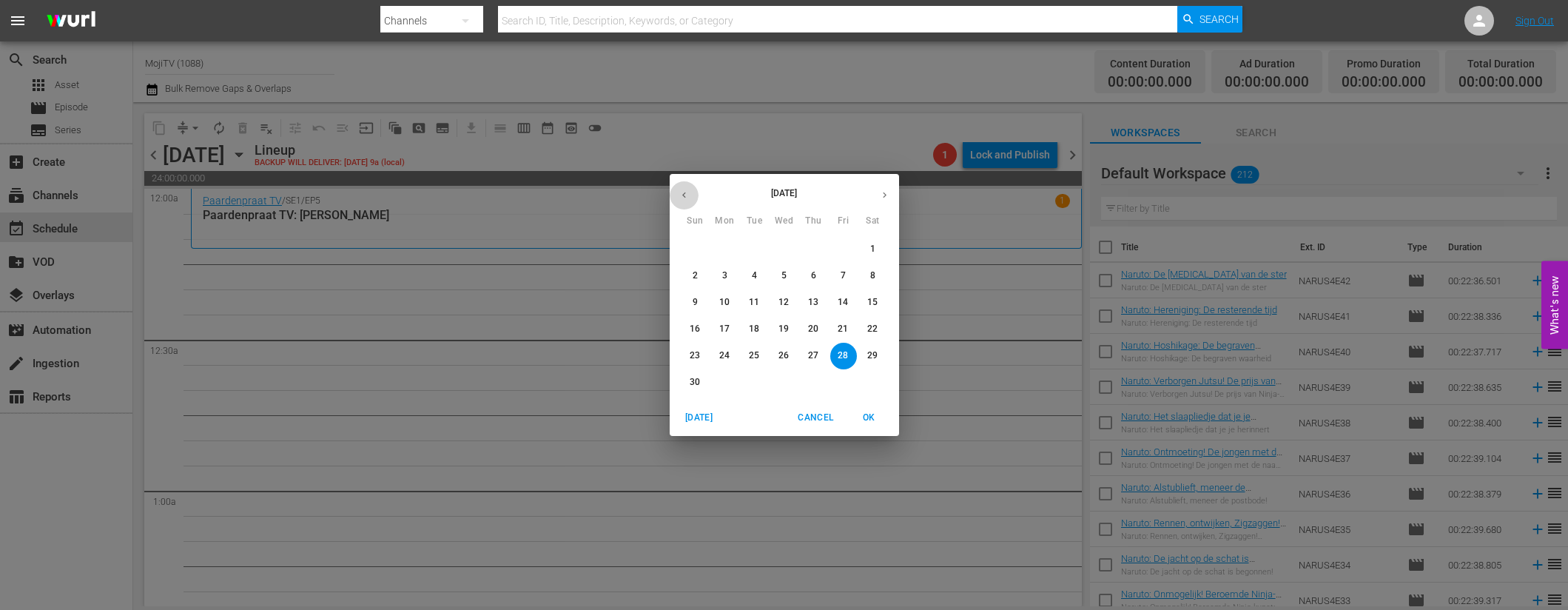
click at [684, 191] on icon "button" at bounding box center [684, 195] width 11 height 11
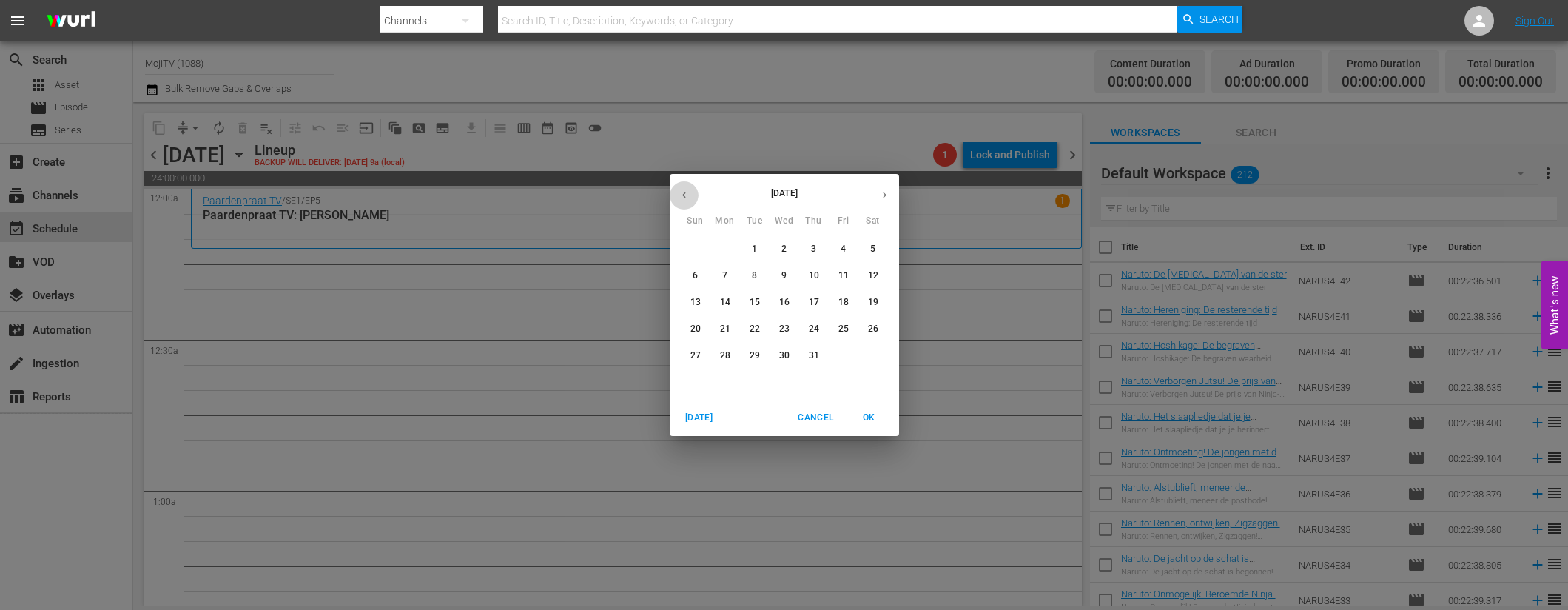
click at [684, 191] on icon "button" at bounding box center [684, 195] width 11 height 11
click at [685, 191] on icon "button" at bounding box center [684, 195] width 11 height 11
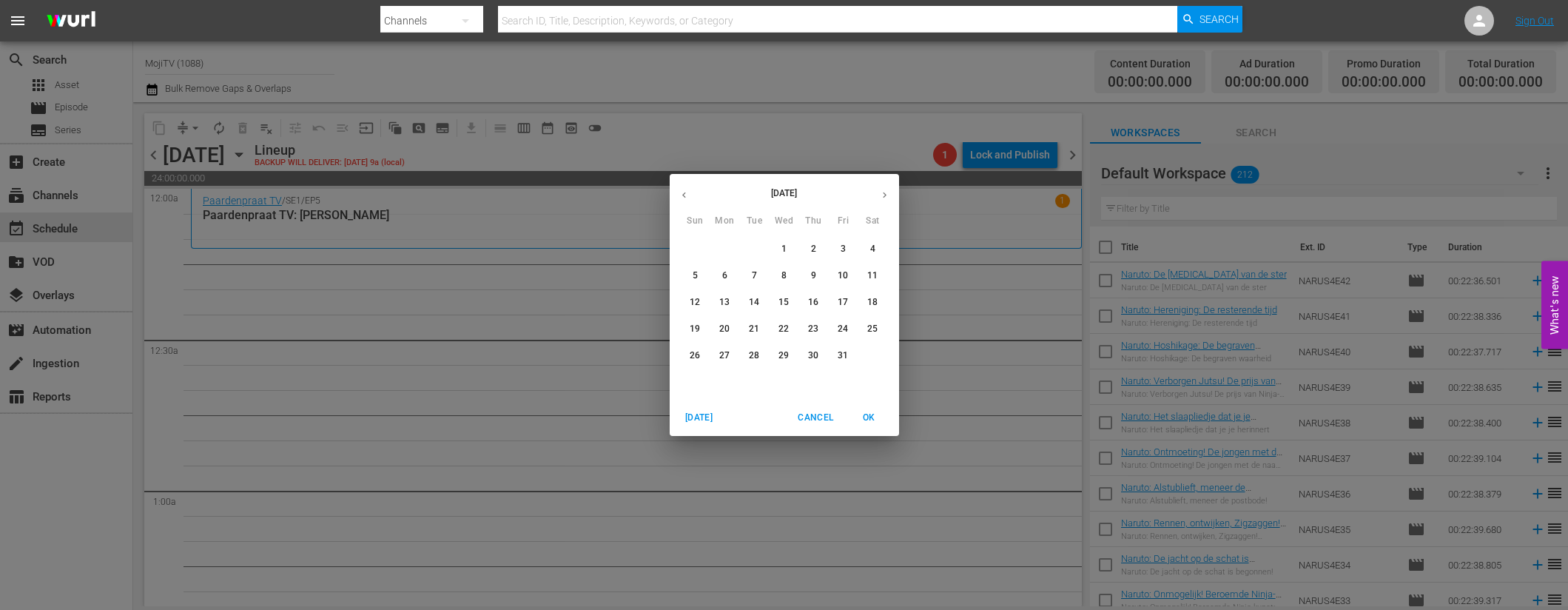
click at [686, 191] on icon "button" at bounding box center [684, 195] width 11 height 11
click at [818, 354] on p "28" at bounding box center [813, 355] width 10 height 13
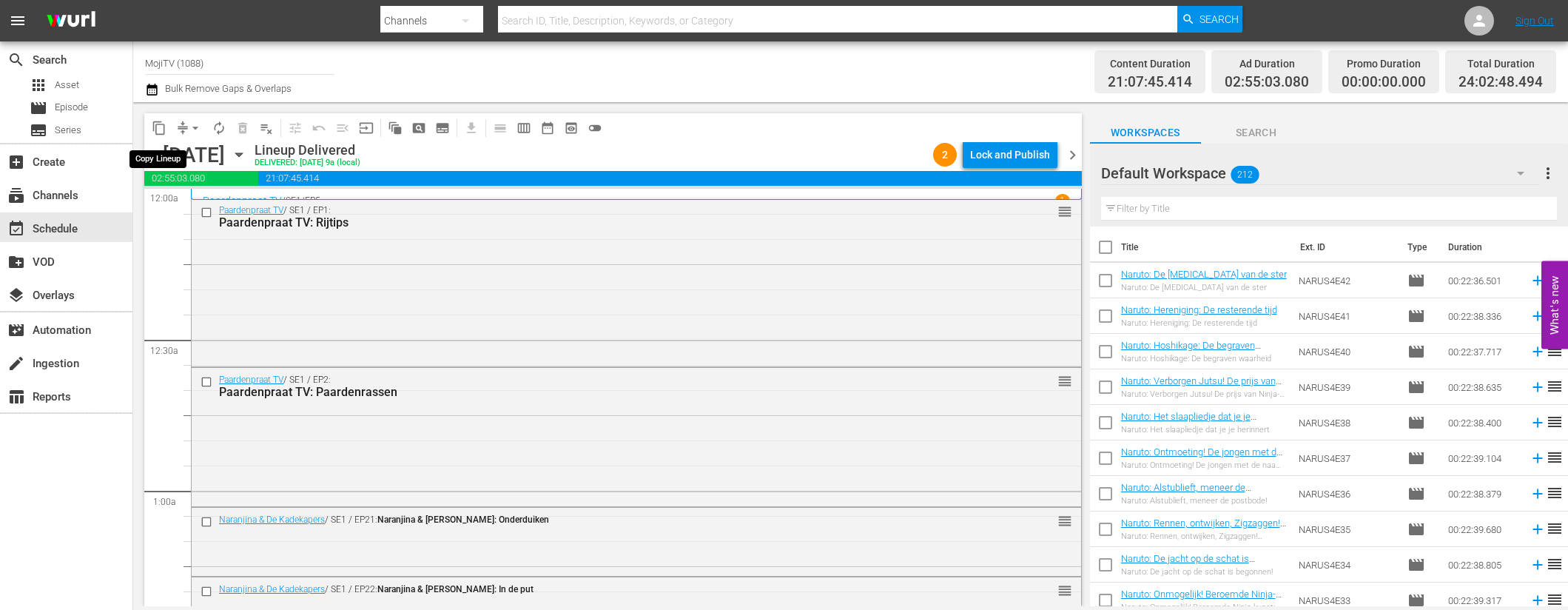
click at [164, 127] on span "content_copy" at bounding box center [158, 127] width 15 height 15
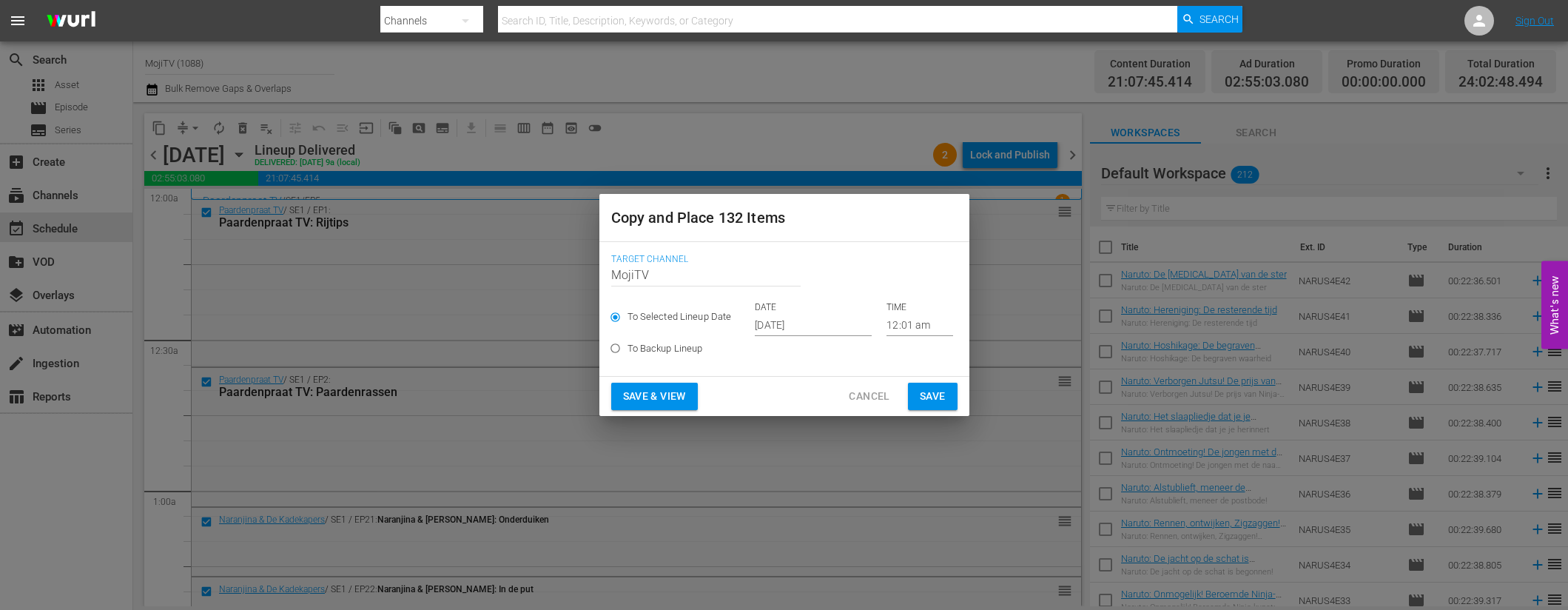
click at [838, 324] on input "[DATE]" at bounding box center [813, 325] width 117 height 23
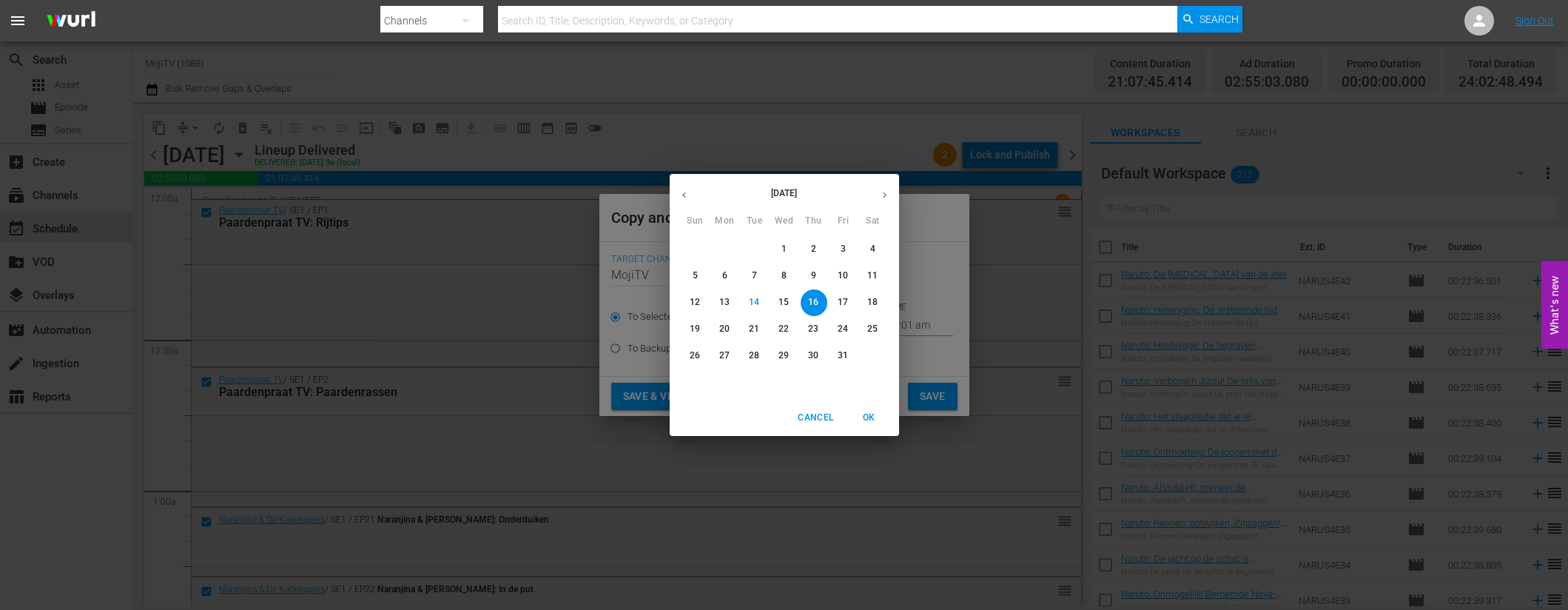
click at [885, 191] on icon "button" at bounding box center [884, 195] width 11 height 11
click at [852, 354] on span "28" at bounding box center [843, 355] width 27 height 13
type input "Nov 28th 2025"
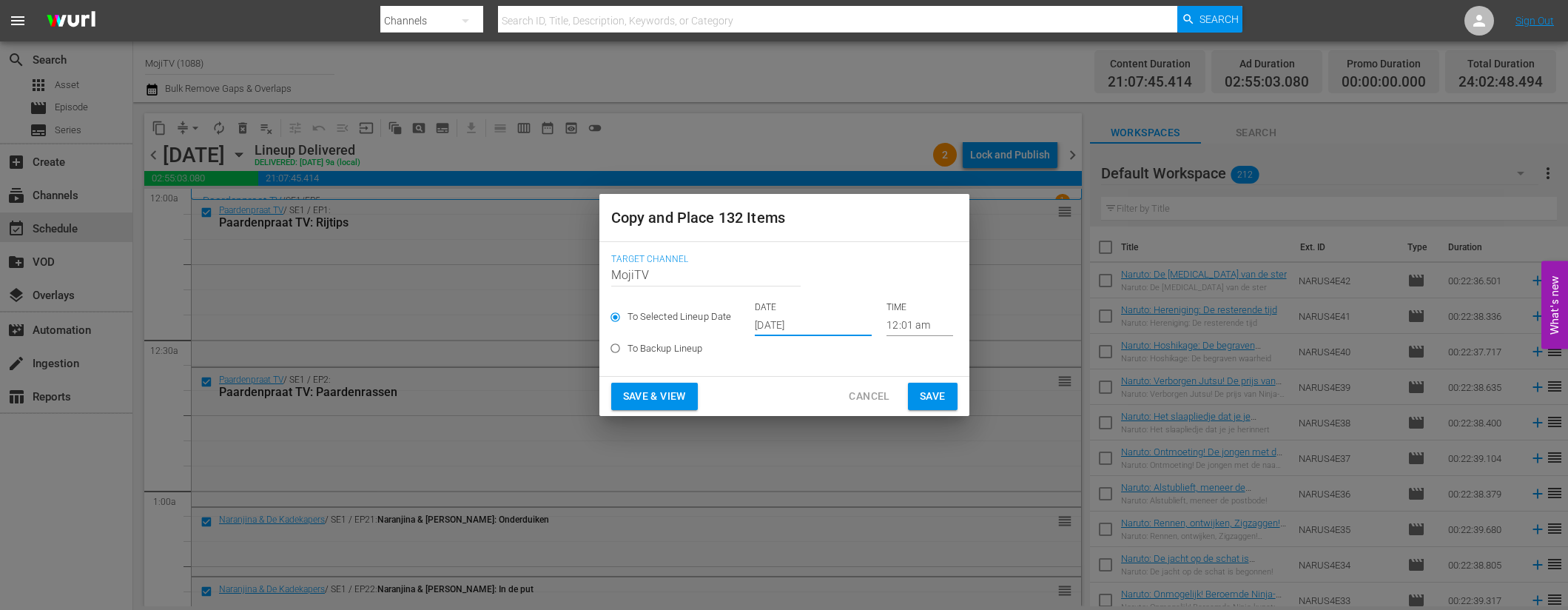
click at [683, 394] on span "Save & View" at bounding box center [655, 396] width 63 height 18
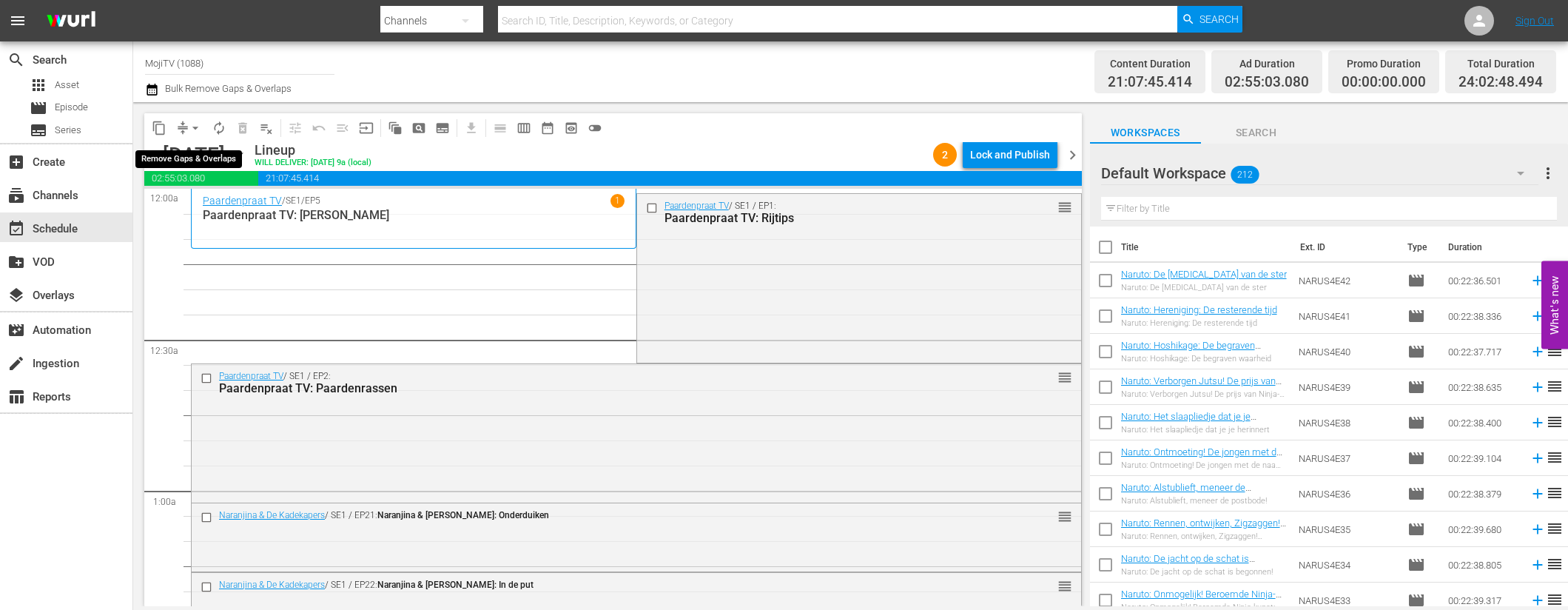
click at [188, 129] on span "arrow_drop_down" at bounding box center [195, 127] width 15 height 15
click at [198, 206] on li "Align to End of Previous Day" at bounding box center [197, 207] width 156 height 24
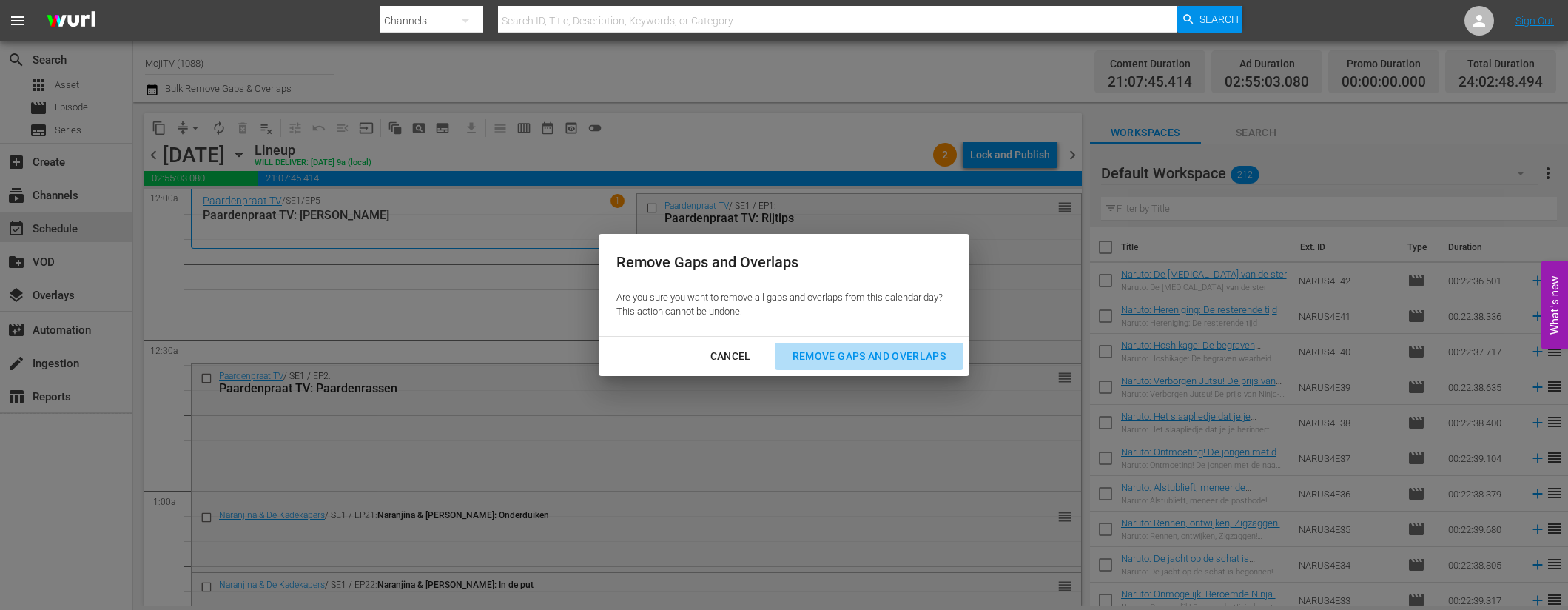
click at [853, 351] on div "Remove Gaps and Overlaps" at bounding box center [869, 356] width 177 height 18
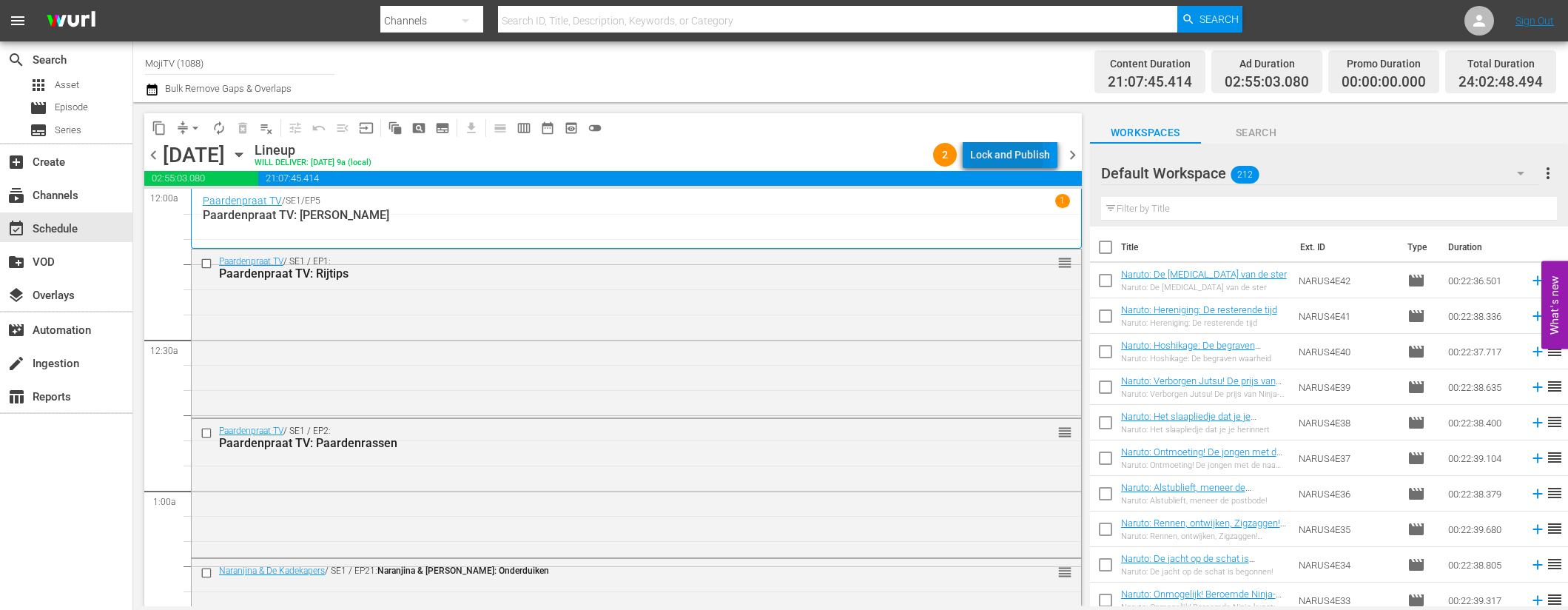
click at [998, 155] on div "Lock and Publish" at bounding box center [1010, 154] width 80 height 27
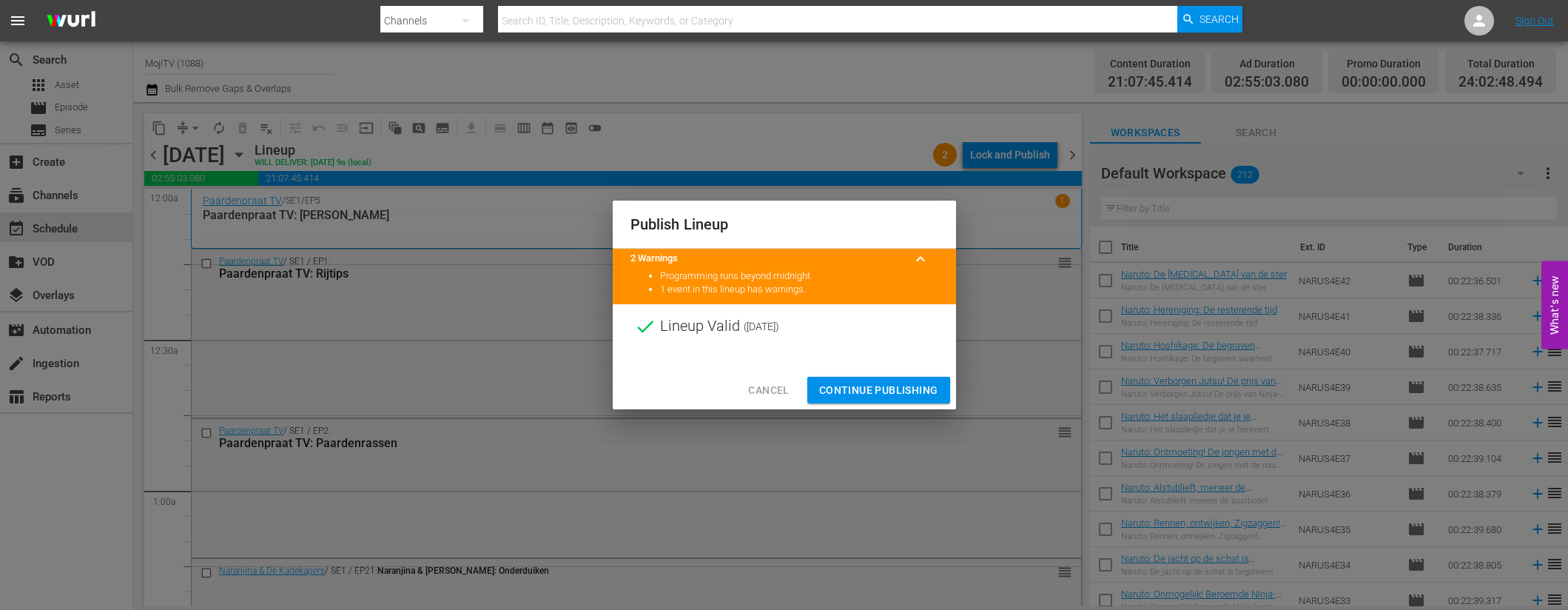
click at [818, 387] on button "Continue Publishing" at bounding box center [879, 391] width 143 height 28
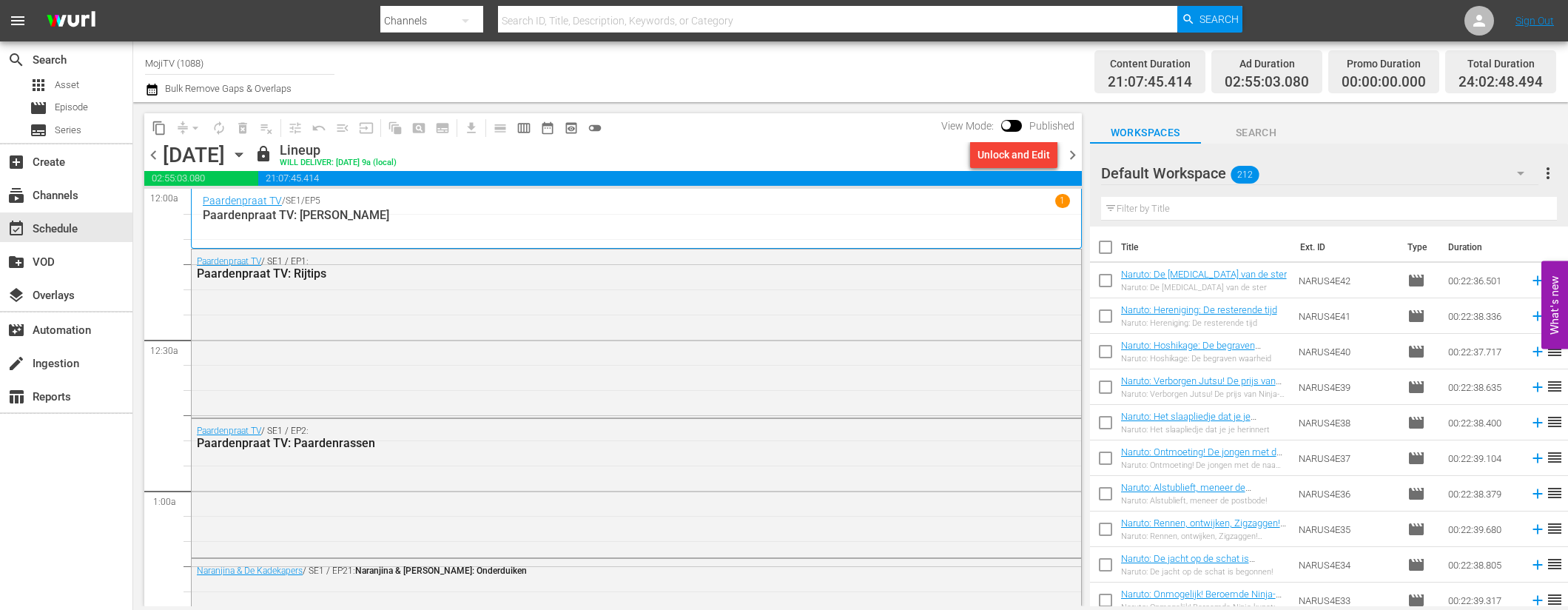
click at [1074, 155] on span "chevron_right" at bounding box center [1072, 154] width 18 height 18
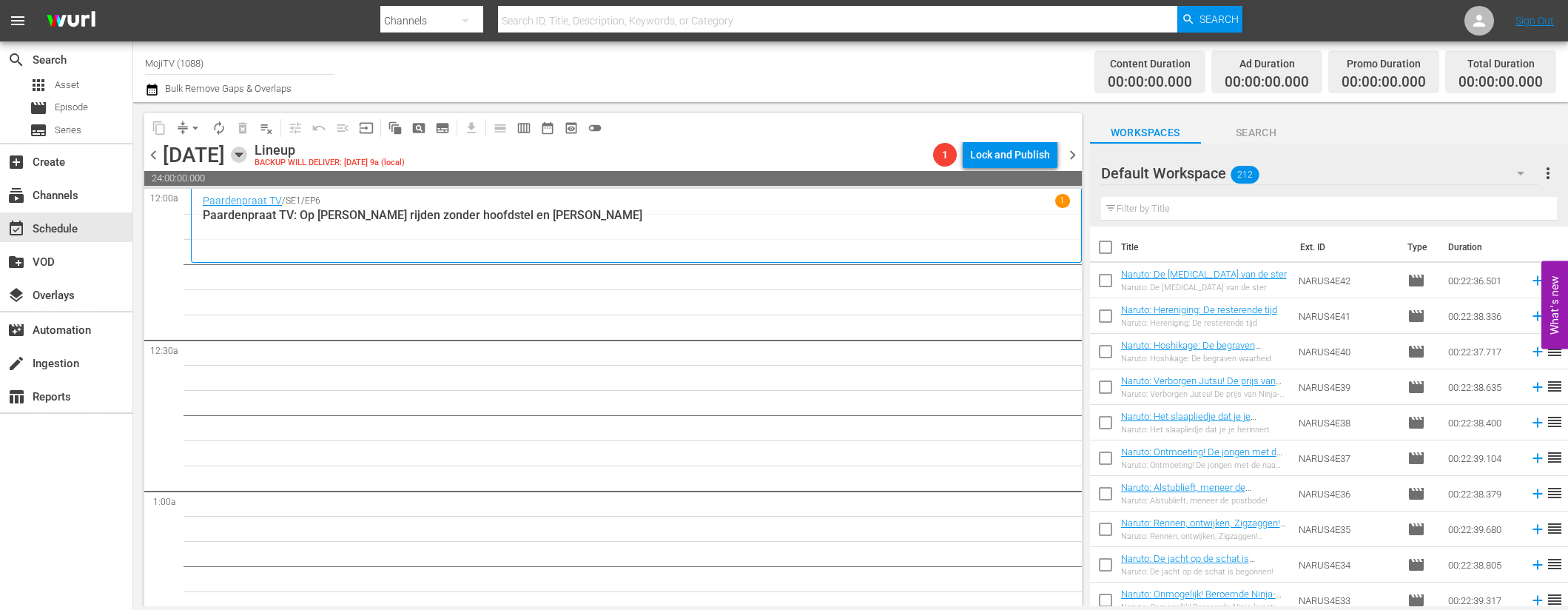
click at [242, 155] on icon "button" at bounding box center [239, 155] width 7 height 3
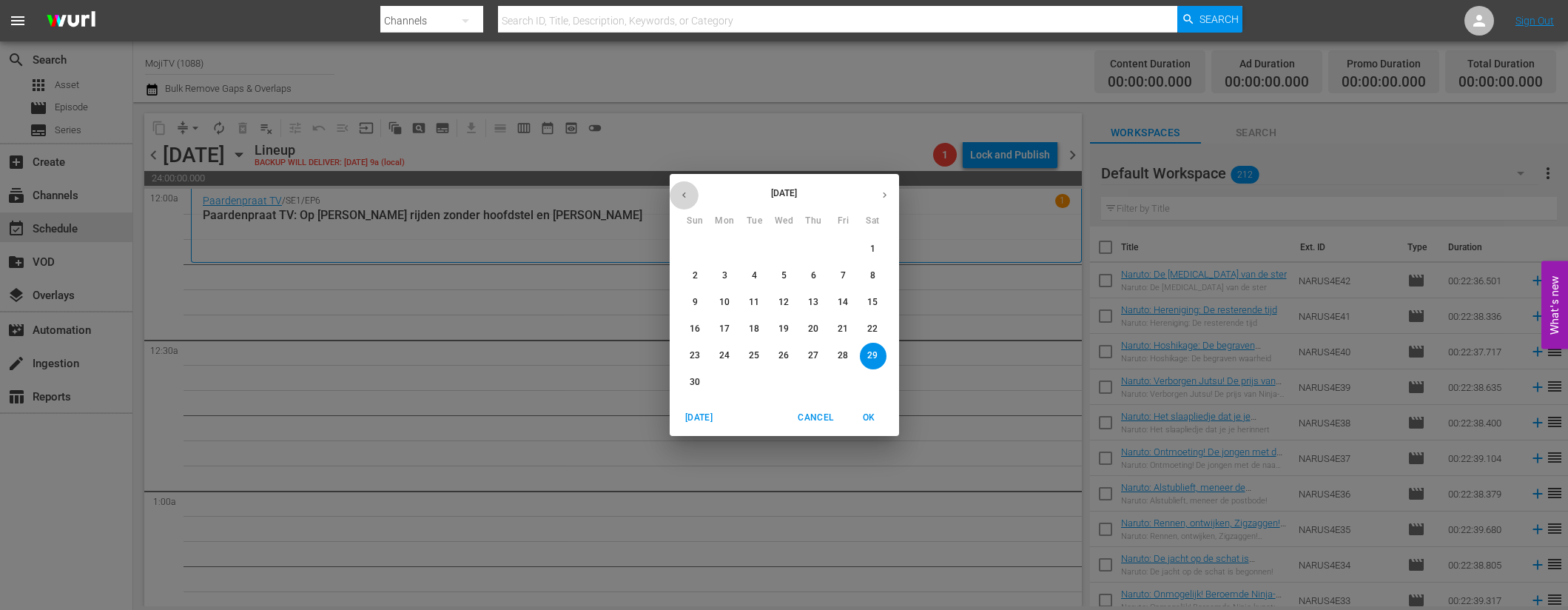
click at [681, 192] on icon "button" at bounding box center [684, 195] width 11 height 11
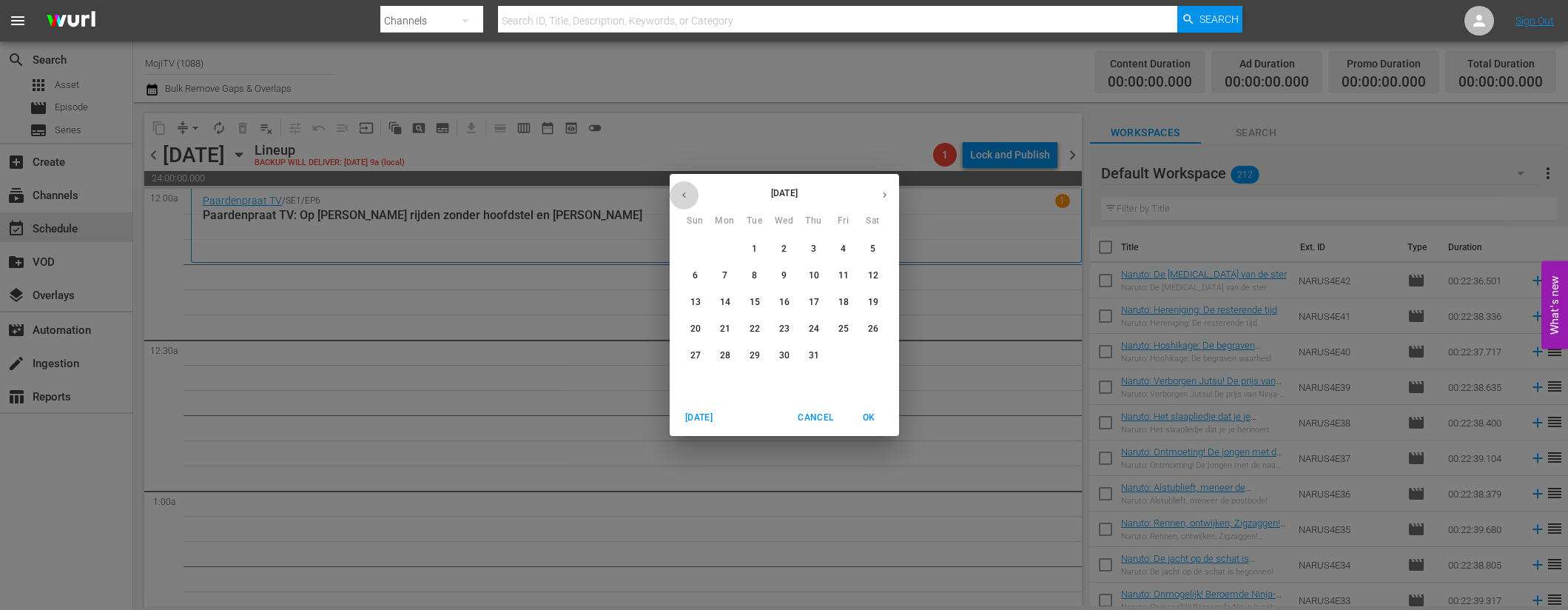
click at [681, 192] on icon "button" at bounding box center [684, 195] width 11 height 11
click at [681, 191] on icon "button" at bounding box center [684, 195] width 11 height 11
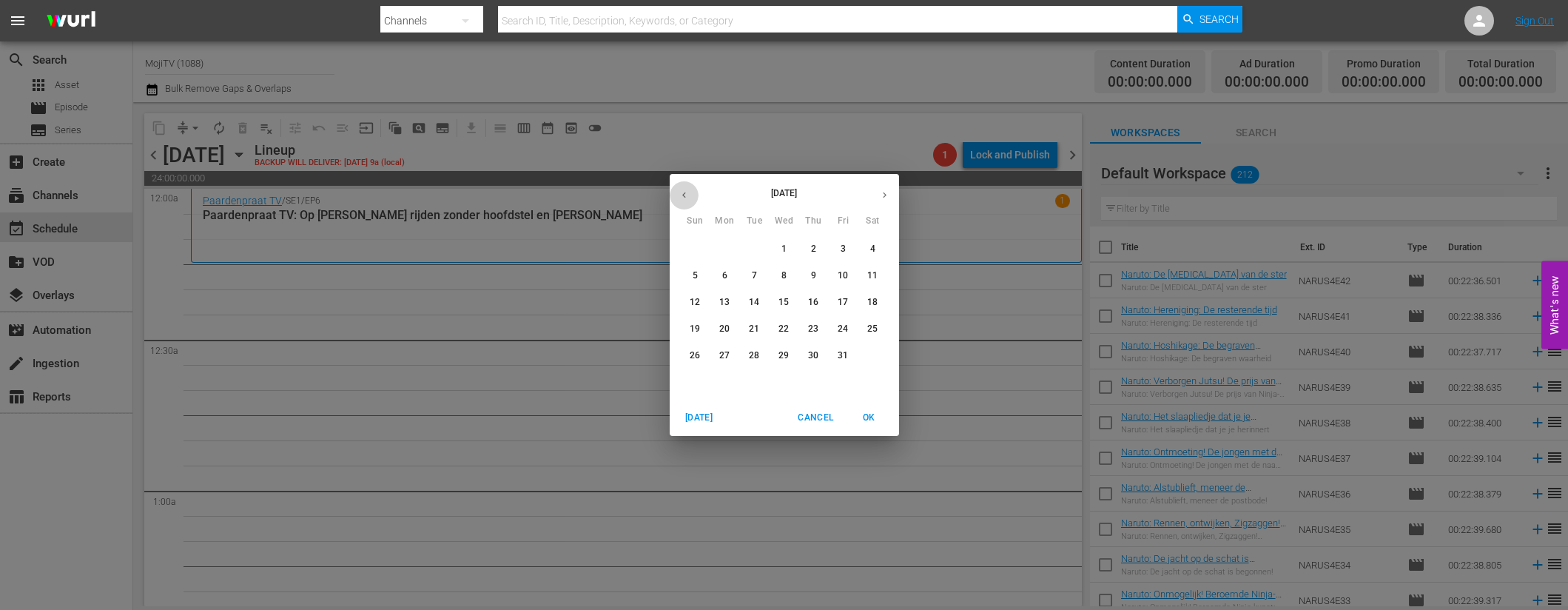
click at [681, 191] on icon "button" at bounding box center [684, 195] width 11 height 11
click at [841, 354] on p "29" at bounding box center [843, 355] width 10 height 13
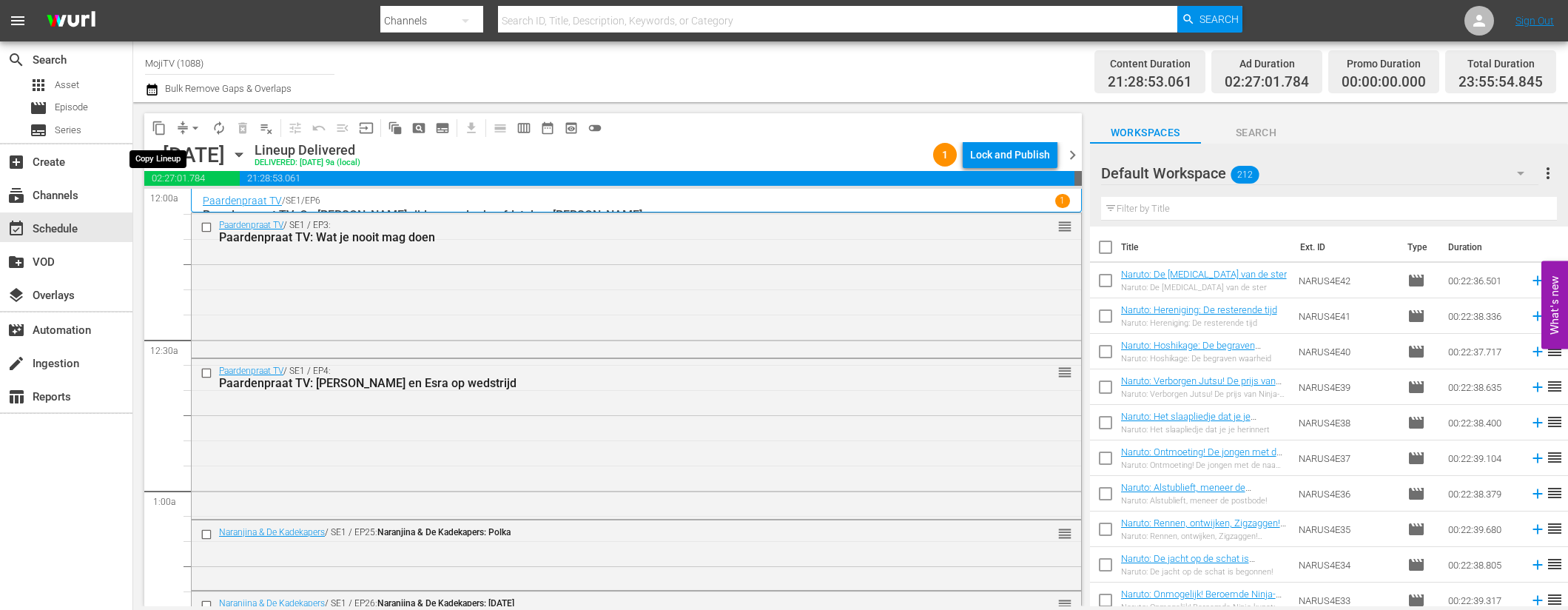
click at [163, 125] on span "content_copy" at bounding box center [158, 127] width 15 height 15
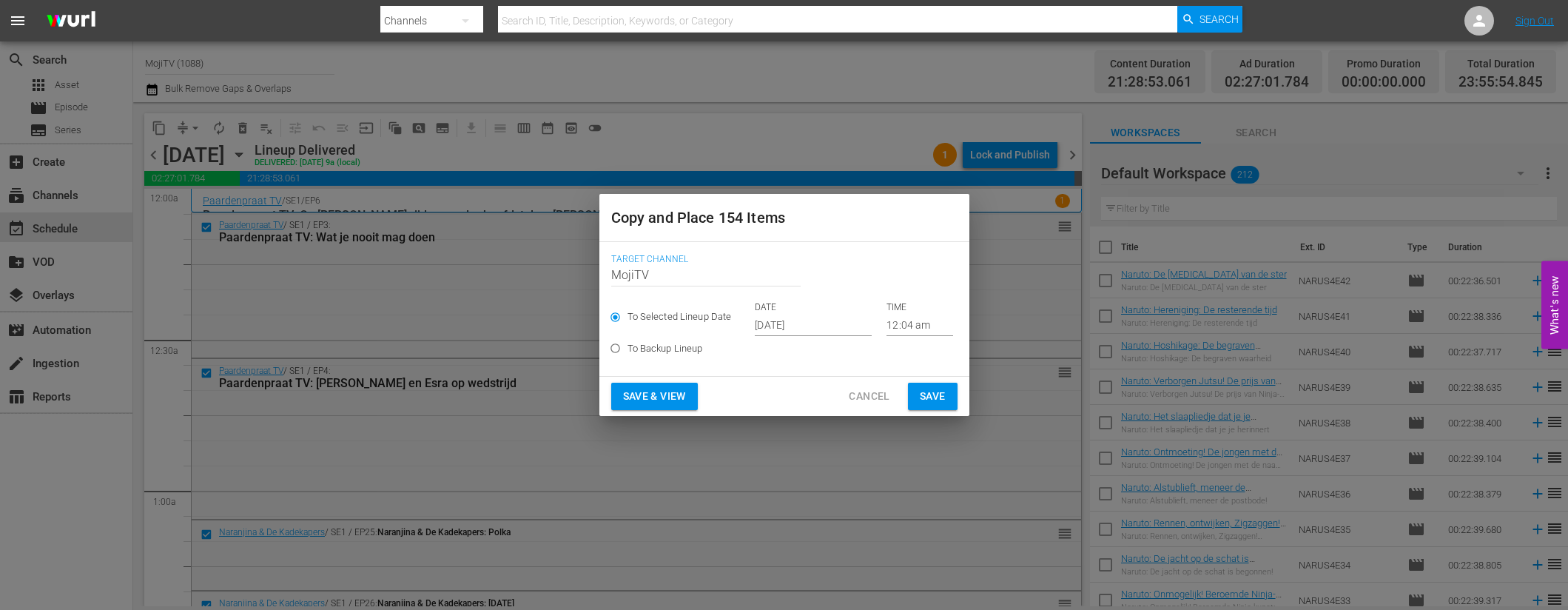
click at [831, 324] on input "[DATE]" at bounding box center [813, 325] width 117 height 23
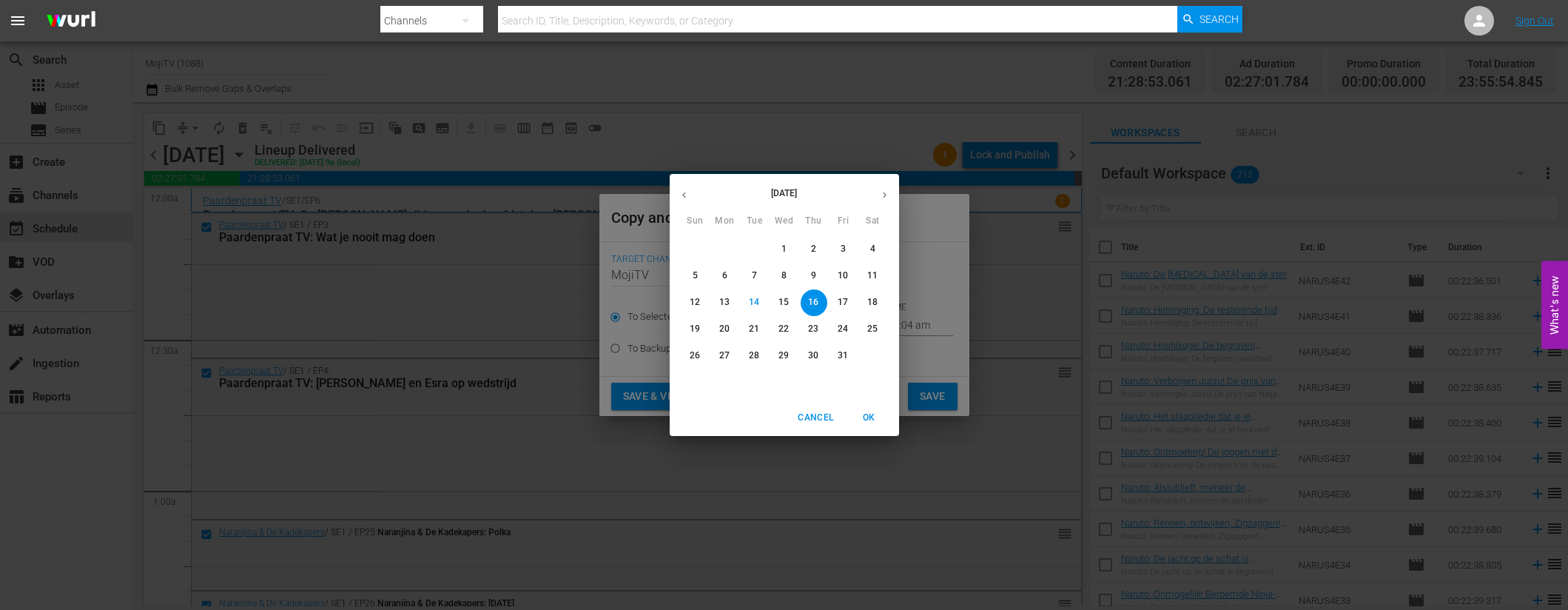
click at [884, 191] on icon "button" at bounding box center [884, 195] width 11 height 11
click at [877, 353] on p "29" at bounding box center [873, 355] width 10 height 13
type input "[DATE]"
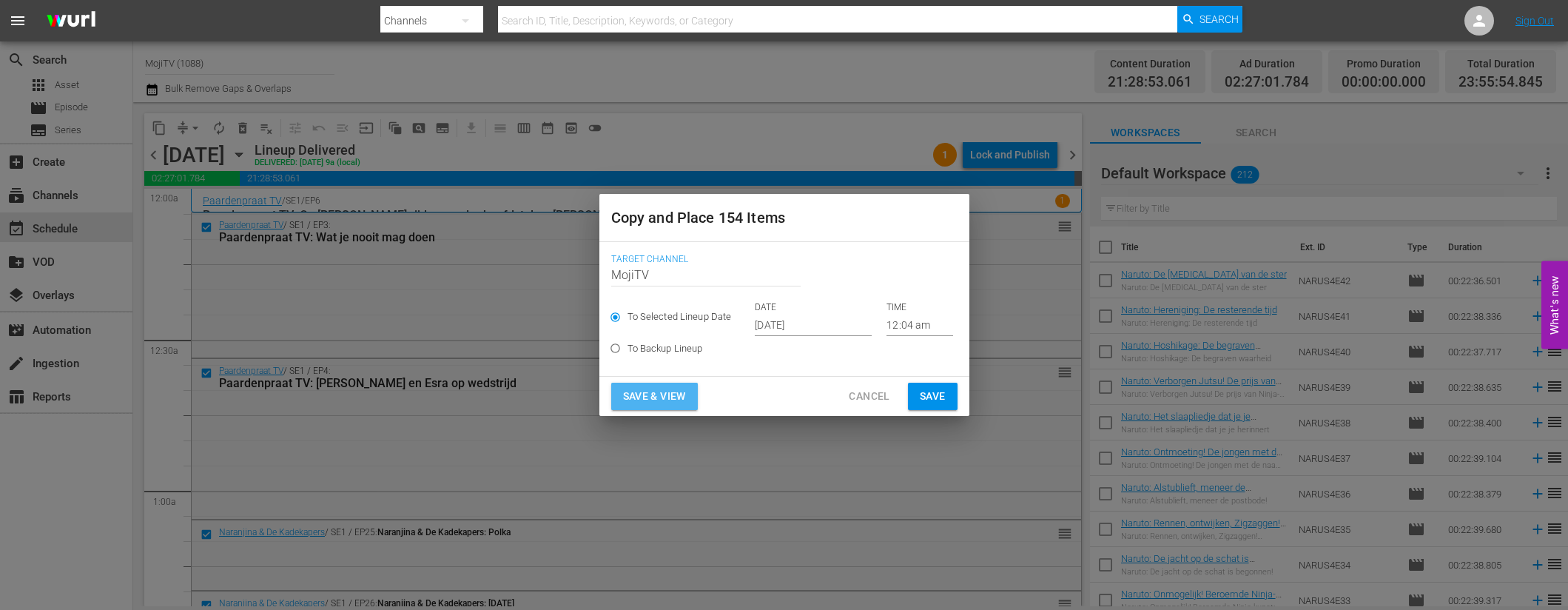
click at [686, 400] on span "Save & View" at bounding box center [655, 396] width 63 height 18
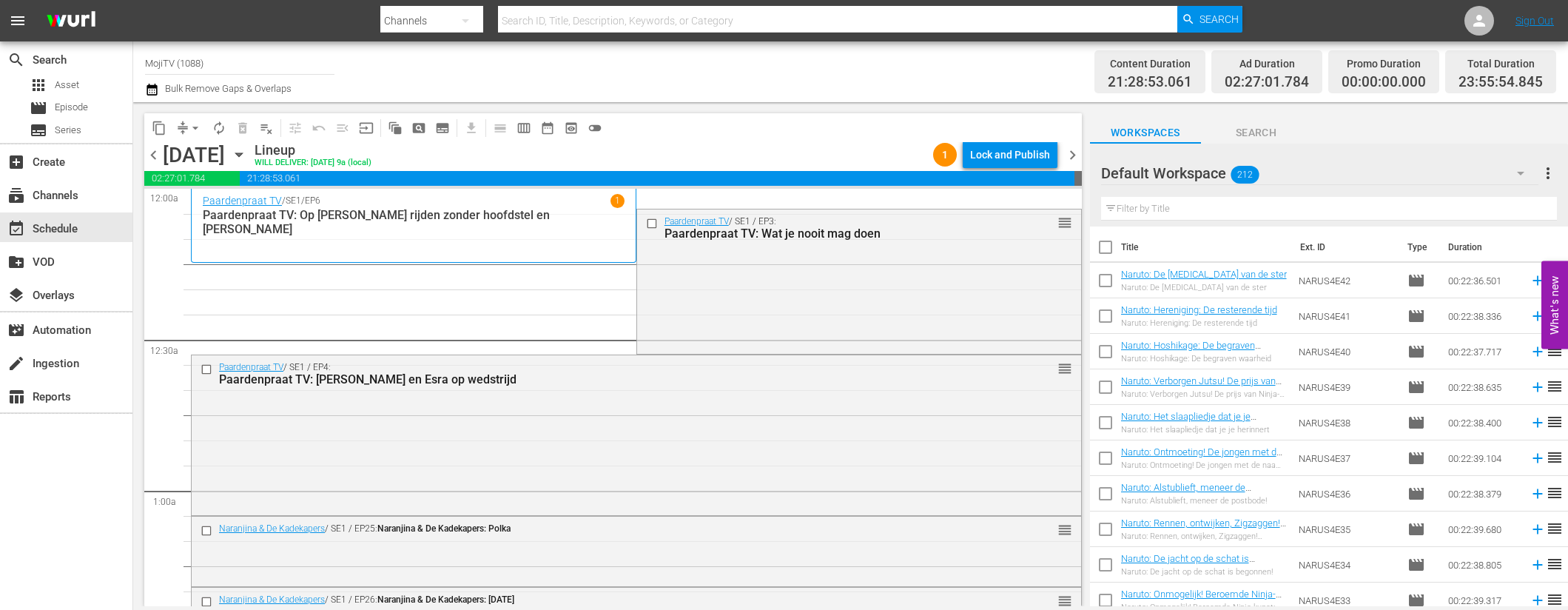
click at [186, 131] on button "arrow_drop_down" at bounding box center [195, 127] width 23 height 23
click at [232, 211] on li "Align to End of Previous Day" at bounding box center [197, 207] width 156 height 24
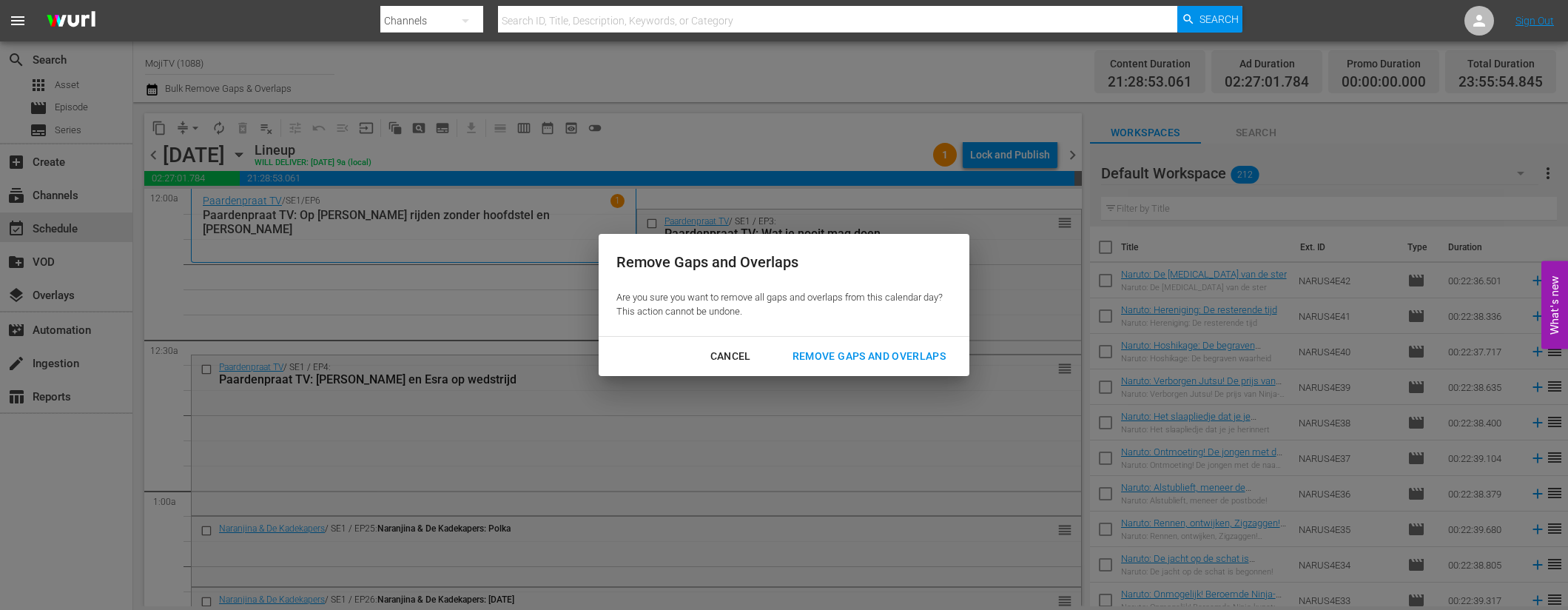
click at [822, 360] on div "Remove Gaps and Overlaps" at bounding box center [869, 356] width 177 height 18
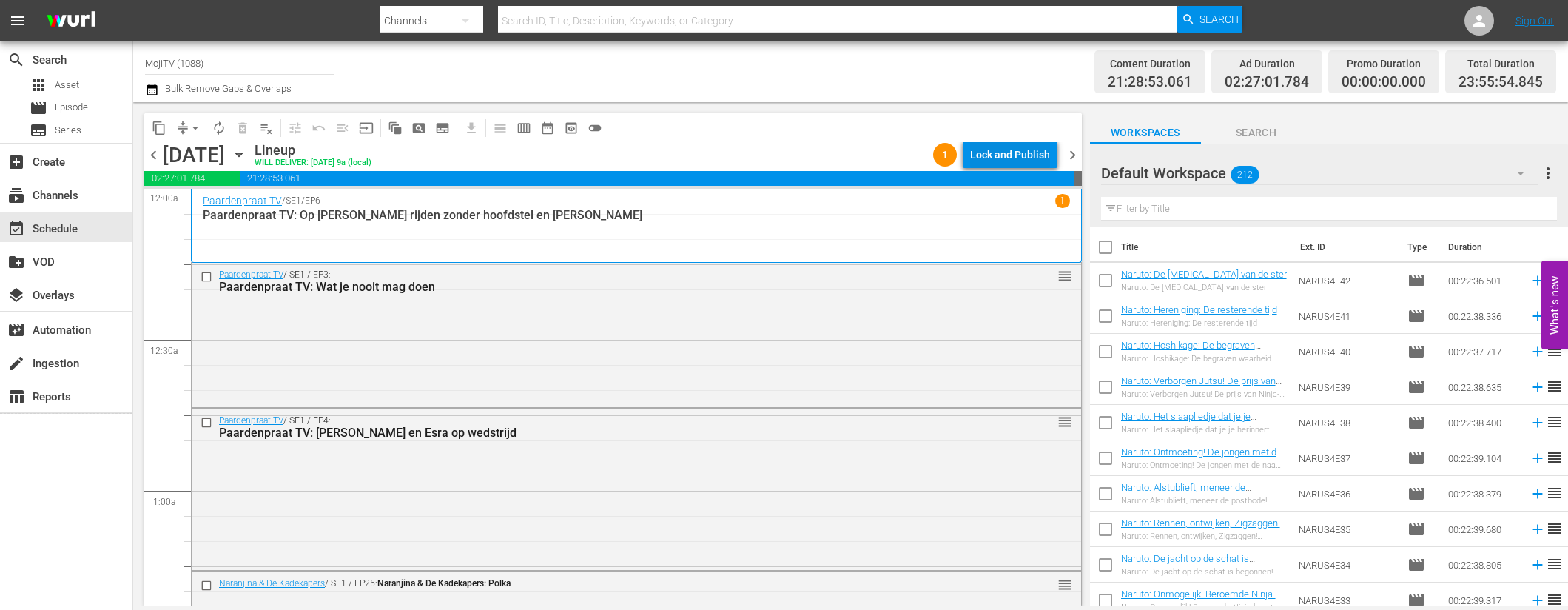
click at [1002, 154] on div "Lock and Publish" at bounding box center [1010, 154] width 80 height 27
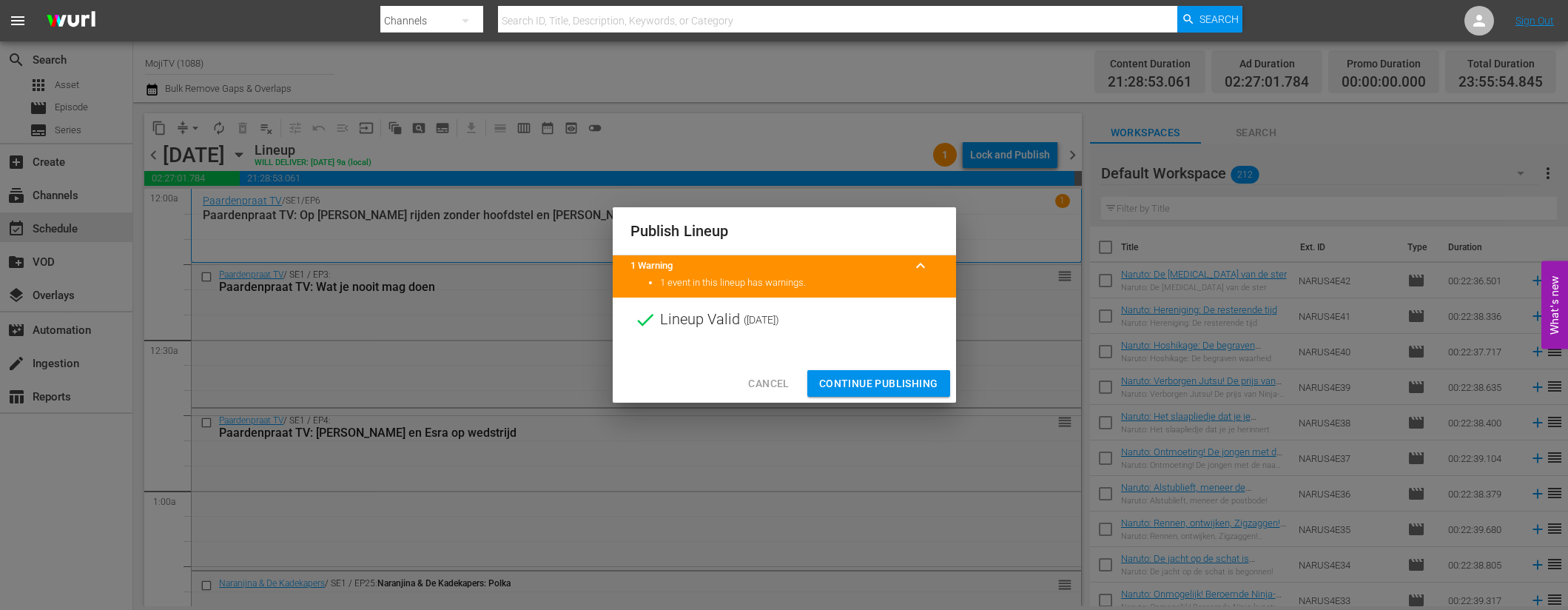
drag, startPoint x: 861, startPoint y: 376, endPoint x: 621, endPoint y: 242, distance: 274.9
click at [860, 376] on span "Continue Publishing" at bounding box center [879, 384] width 119 height 18
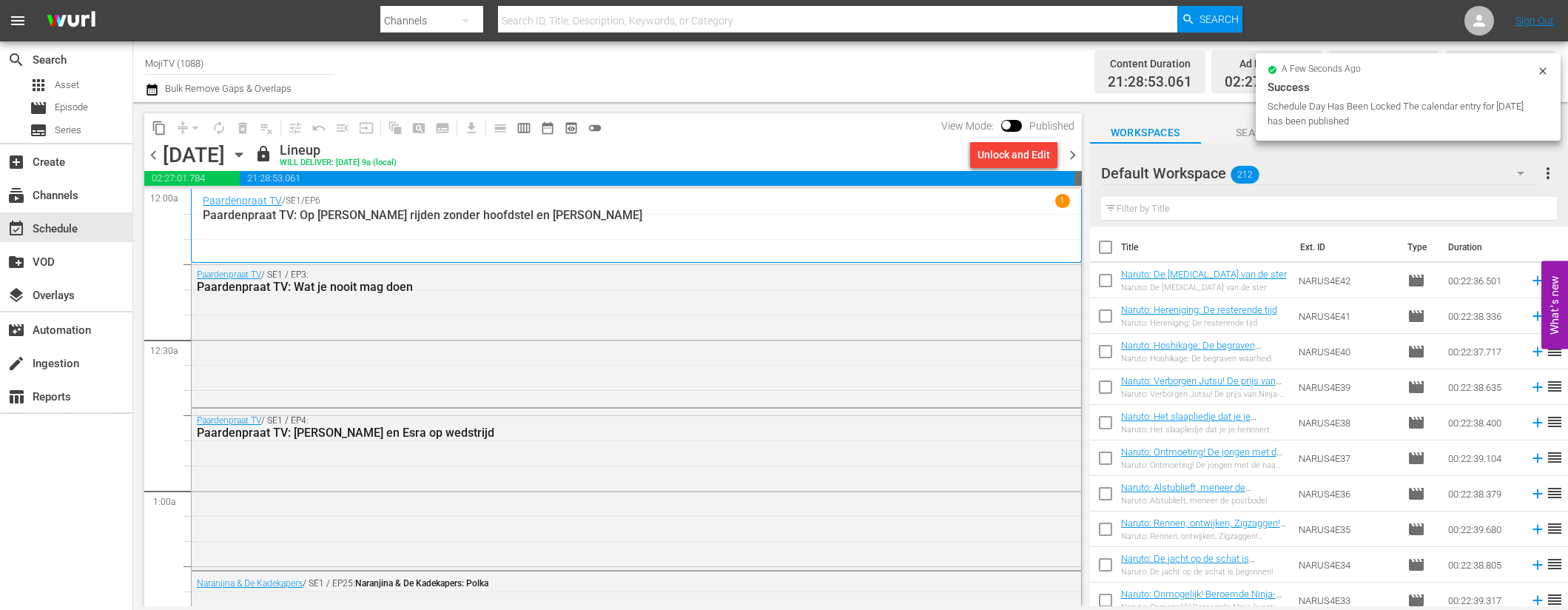
click at [1073, 154] on span "chevron_right" at bounding box center [1072, 154] width 18 height 18
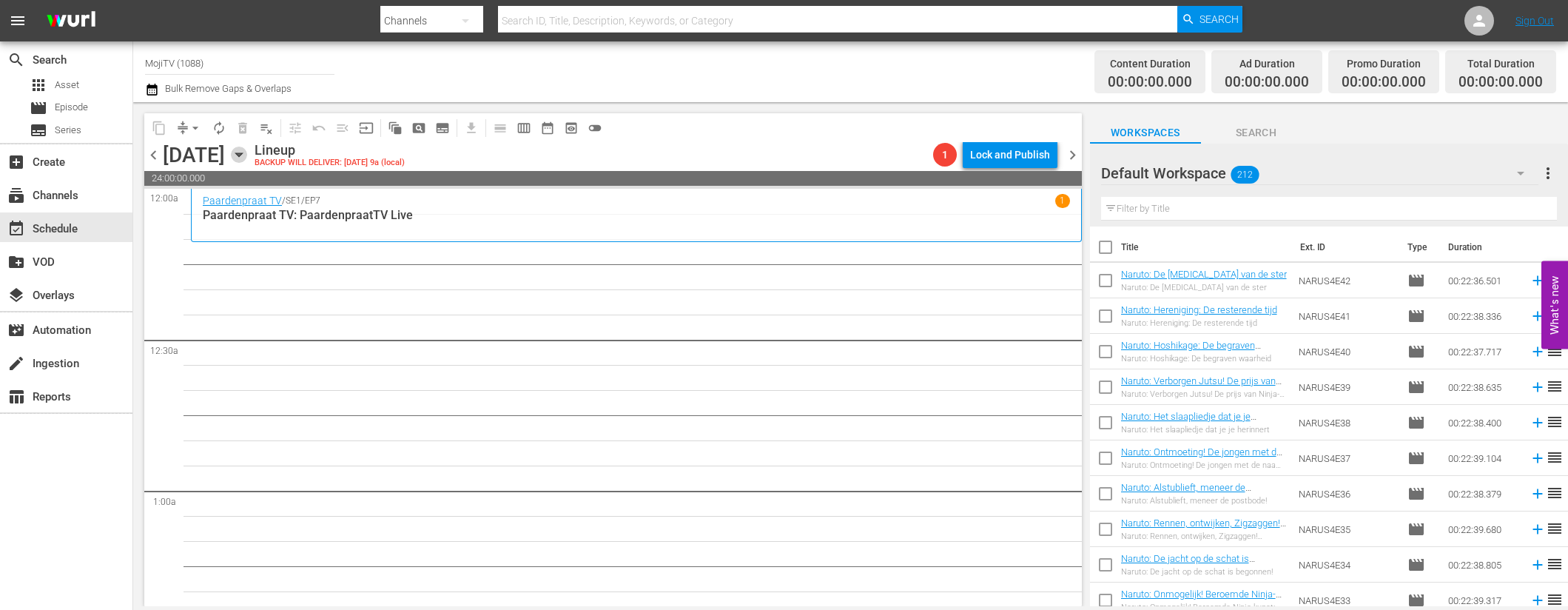
click at [242, 156] on icon "button" at bounding box center [239, 155] width 7 height 3
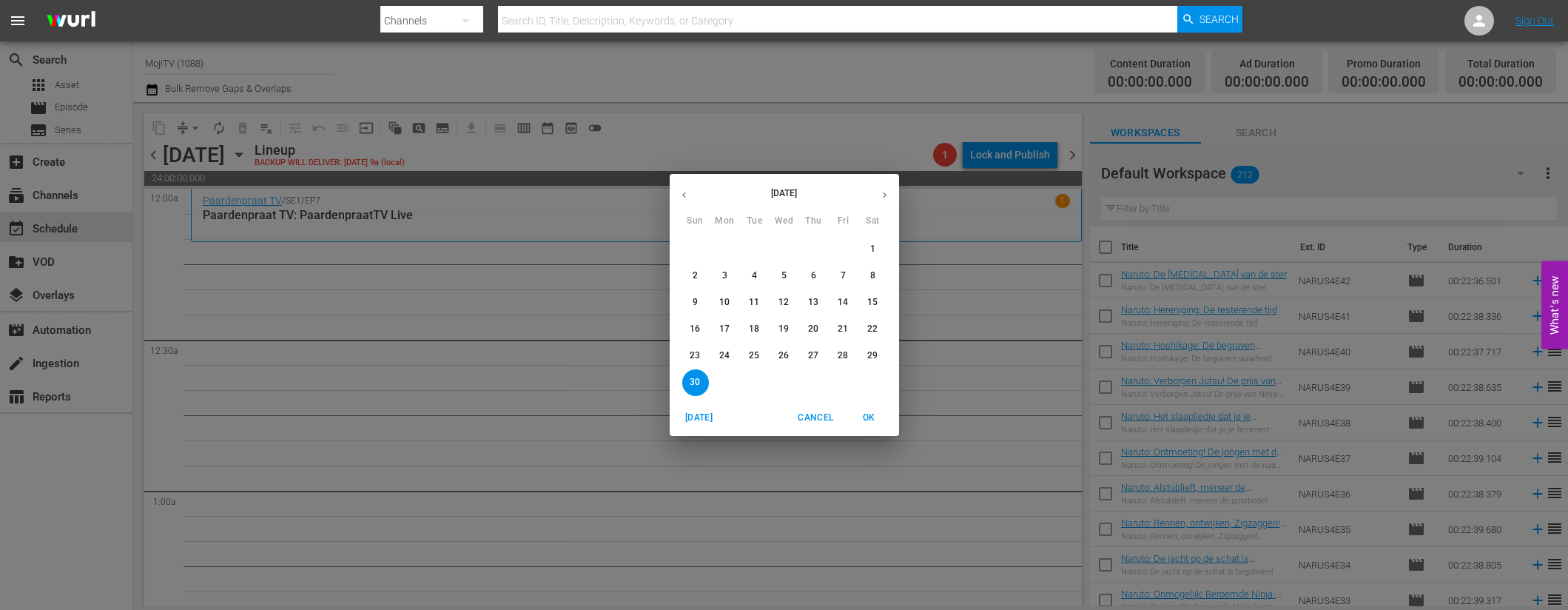
click at [686, 195] on icon "button" at bounding box center [684, 195] width 11 height 11
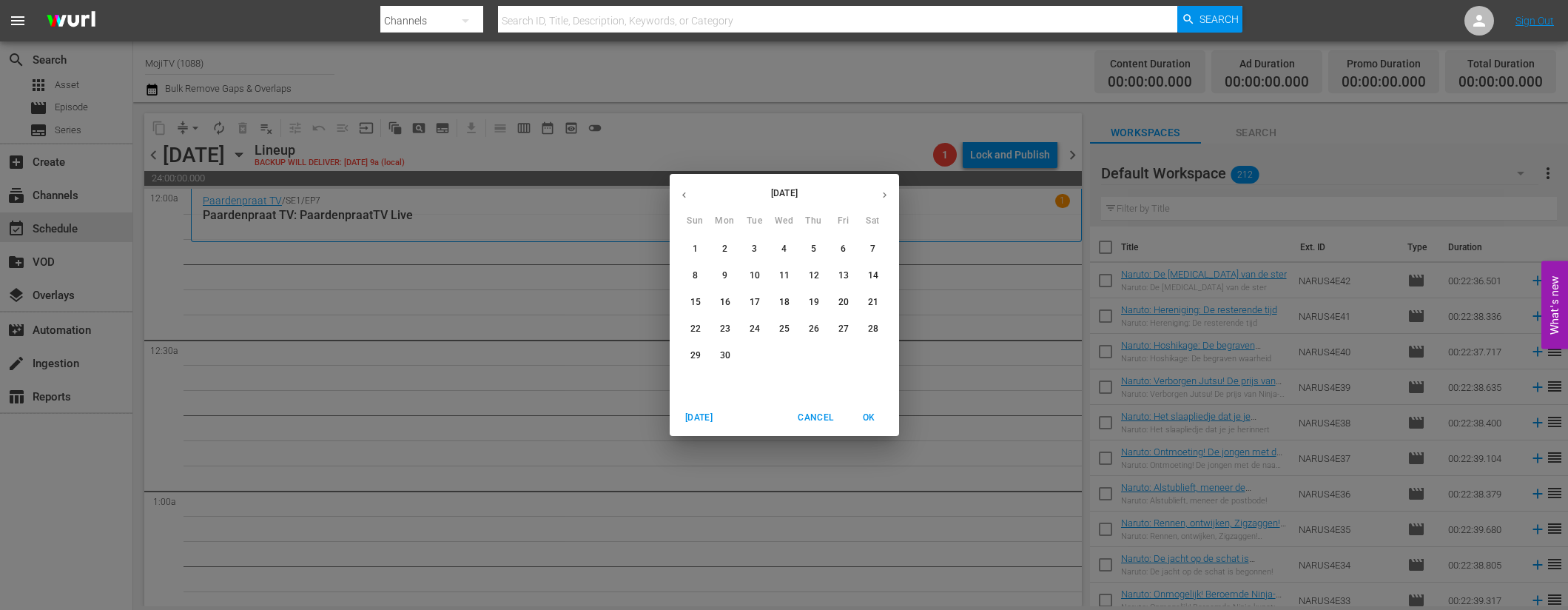
click at [686, 195] on icon "button" at bounding box center [684, 195] width 11 height 11
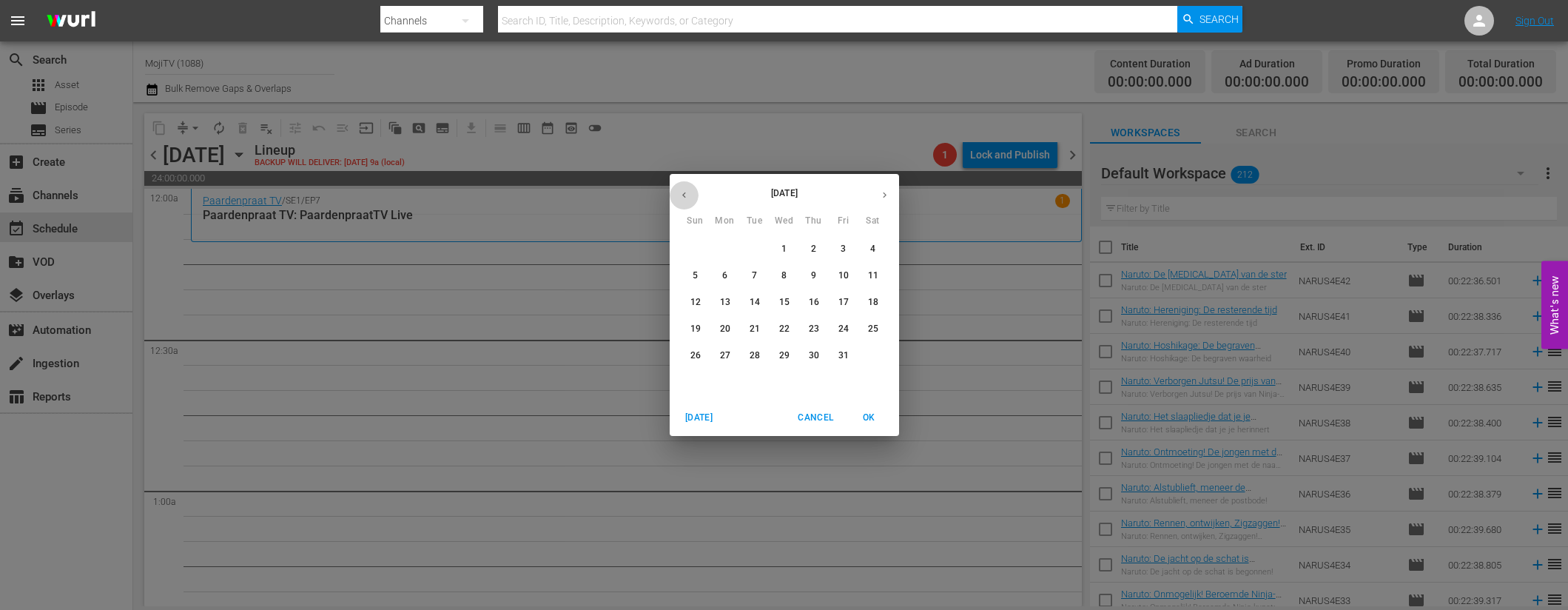
click at [686, 195] on icon "button" at bounding box center [684, 195] width 11 height 11
click at [683, 191] on icon "button" at bounding box center [684, 195] width 11 height 11
click at [890, 197] on button "button" at bounding box center [884, 195] width 29 height 29
click at [880, 359] on span "30" at bounding box center [873, 355] width 27 height 13
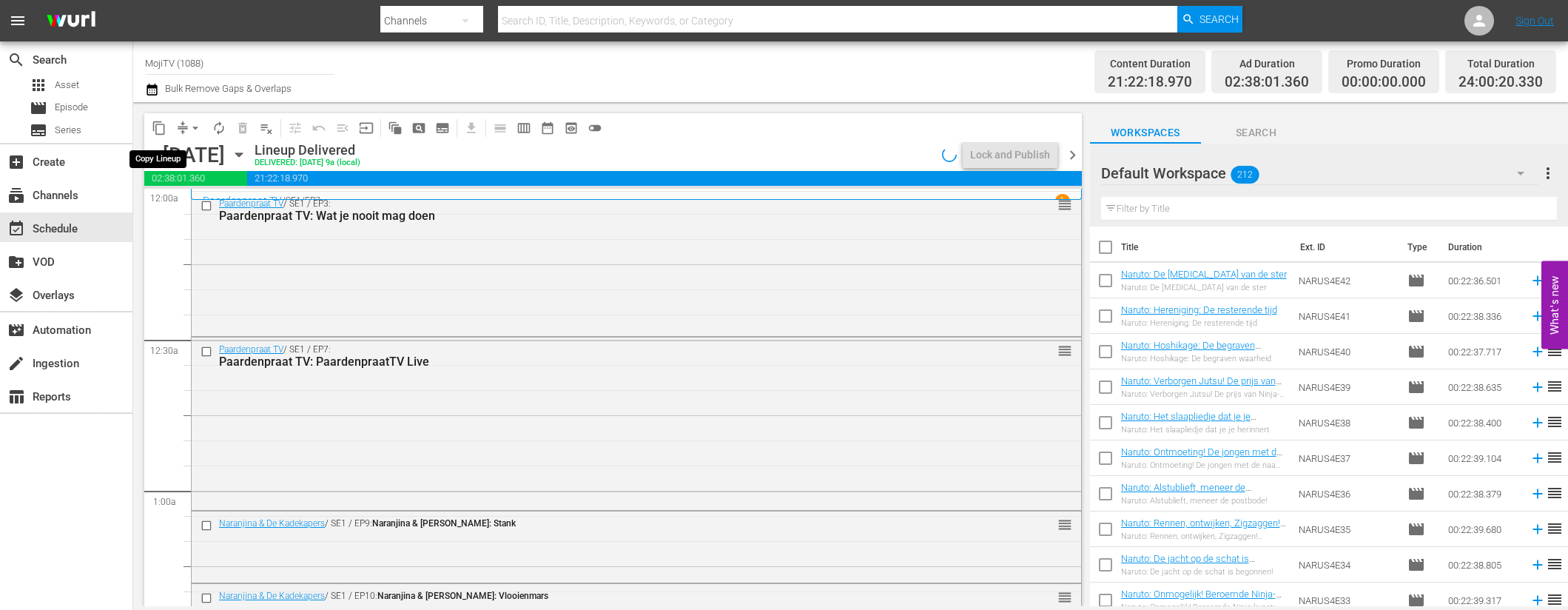
click at [159, 128] on span "content_copy" at bounding box center [158, 127] width 15 height 15
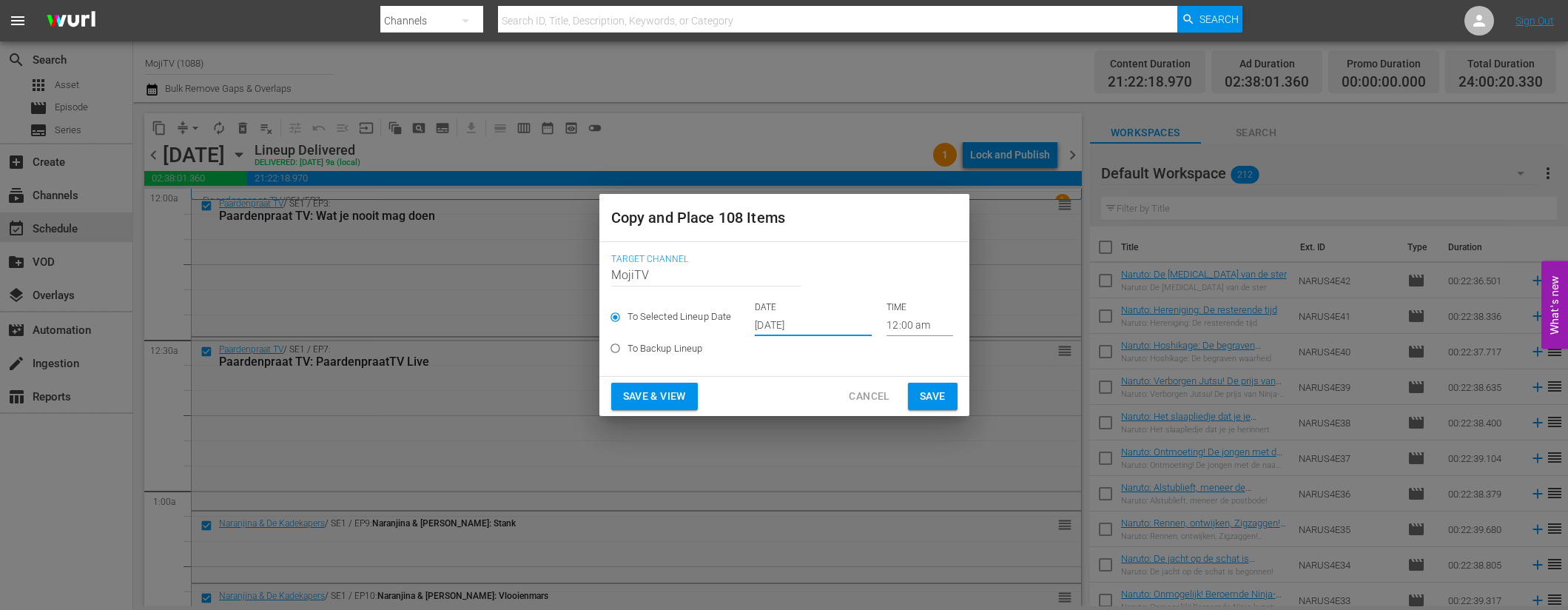
click at [838, 330] on input "[DATE]" at bounding box center [813, 325] width 117 height 23
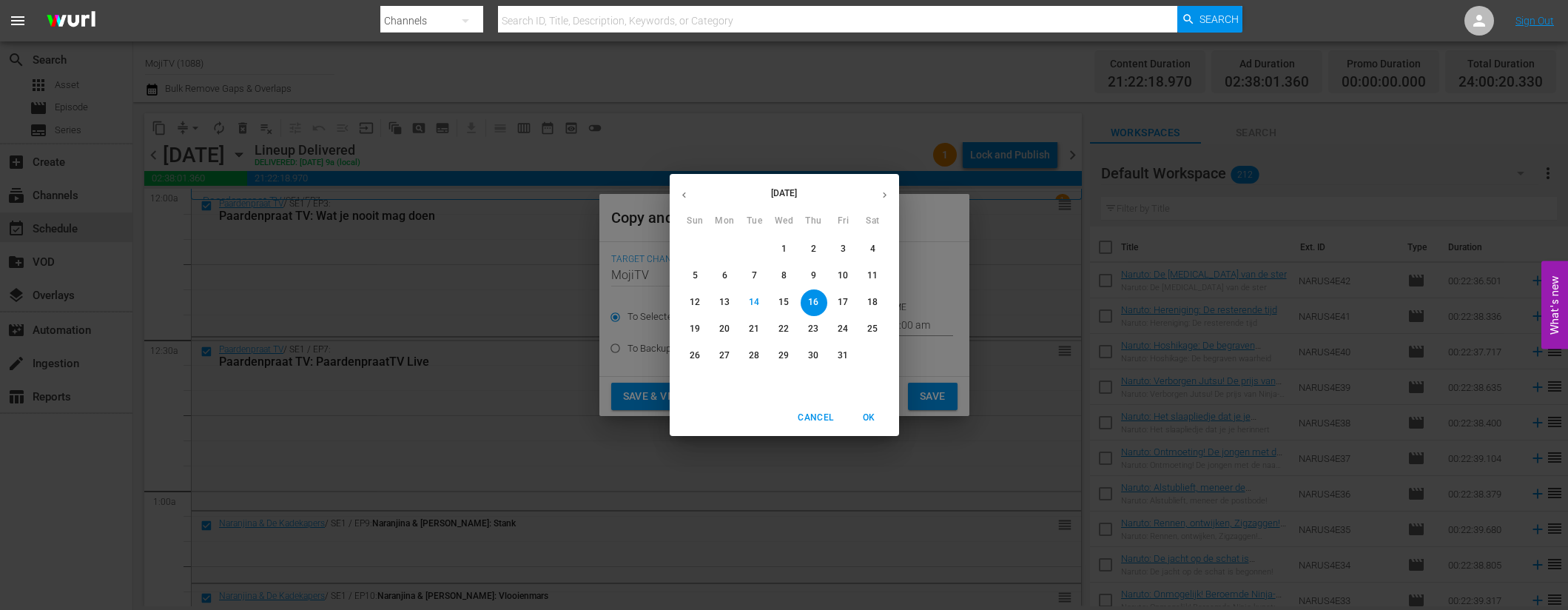
click at [894, 185] on button "button" at bounding box center [884, 195] width 29 height 29
drag, startPoint x: 694, startPoint y: 381, endPoint x: 707, endPoint y: 383, distance: 13.2
click at [694, 381] on p "30" at bounding box center [695, 382] width 10 height 13
type input "[DATE]"
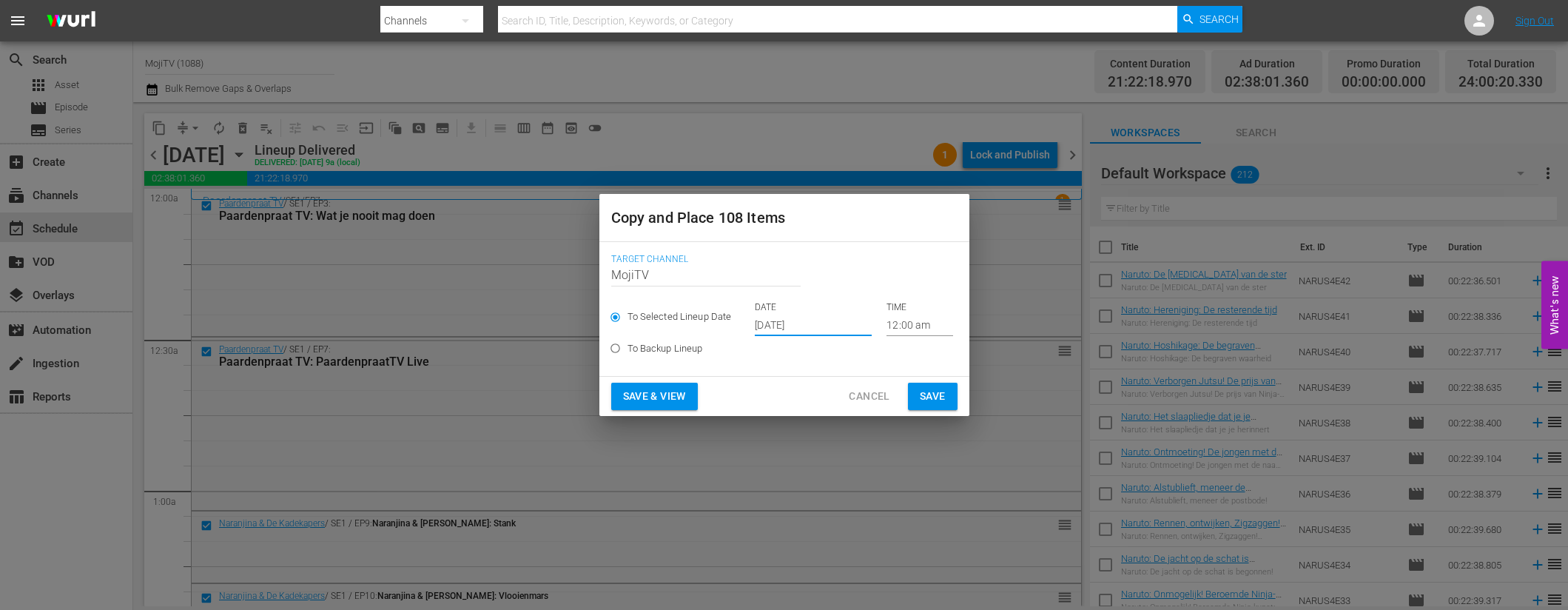
click at [668, 392] on span "Save & View" at bounding box center [655, 396] width 63 height 18
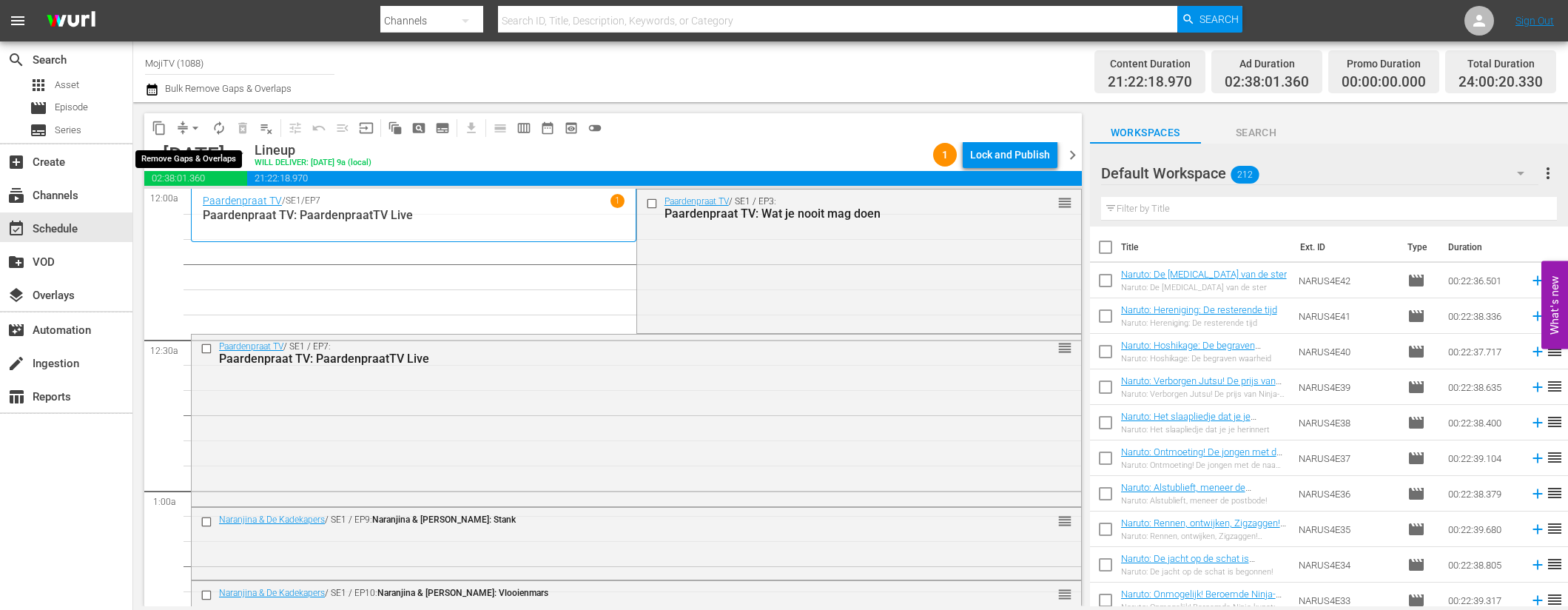
click at [194, 133] on span "arrow_drop_down" at bounding box center [195, 127] width 15 height 15
click at [234, 210] on li "Align to End of Previous Day" at bounding box center [197, 207] width 156 height 24
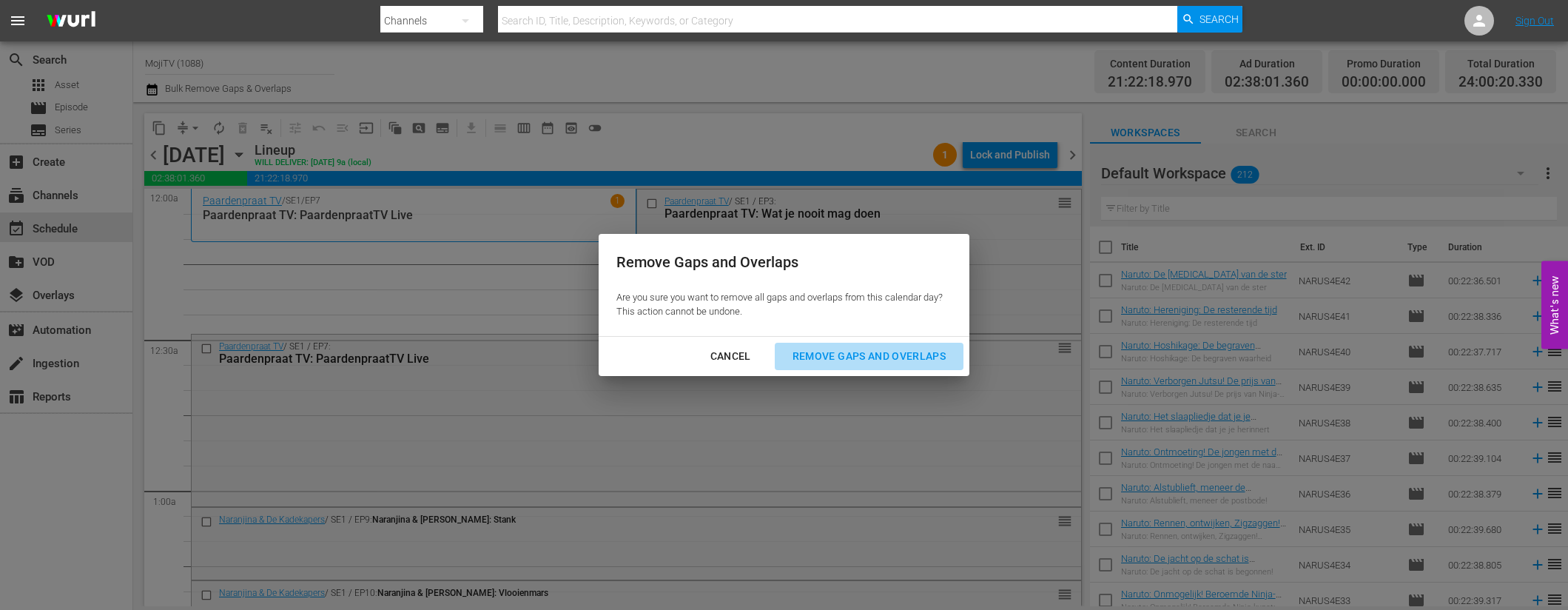
click at [863, 356] on div "Remove Gaps and Overlaps" at bounding box center [869, 356] width 177 height 18
